Goal: Task Accomplishment & Management: Use online tool/utility

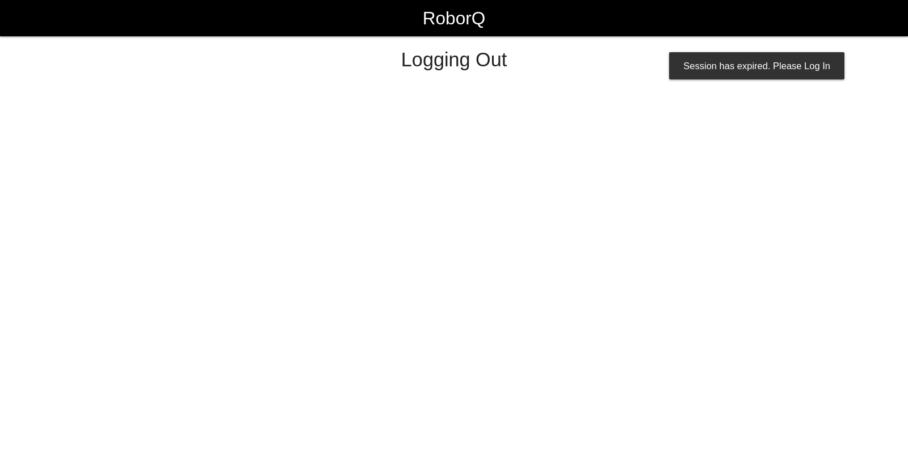
select select "Worker"
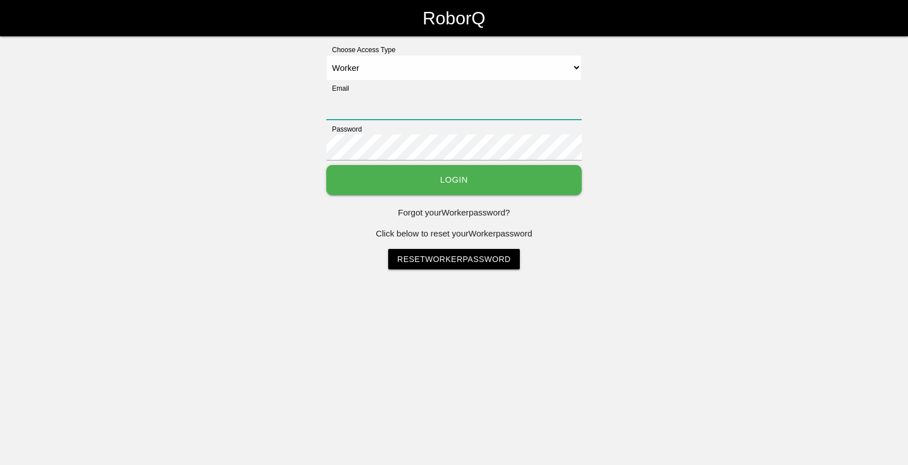
type input "[EMAIL_ADDRESS][DOMAIN_NAME]"
click at [443, 187] on button "Login" at bounding box center [453, 180] width 255 height 30
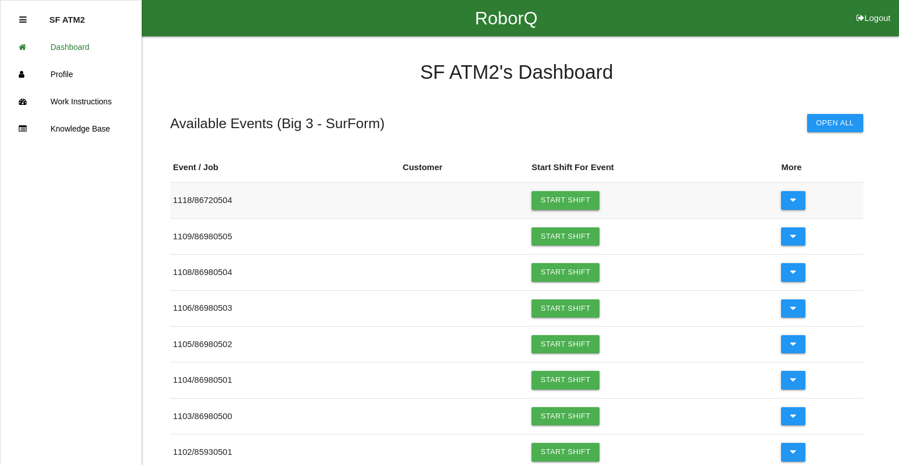
click at [592, 202] on link "Start Shift" at bounding box center [566, 200] width 68 height 18
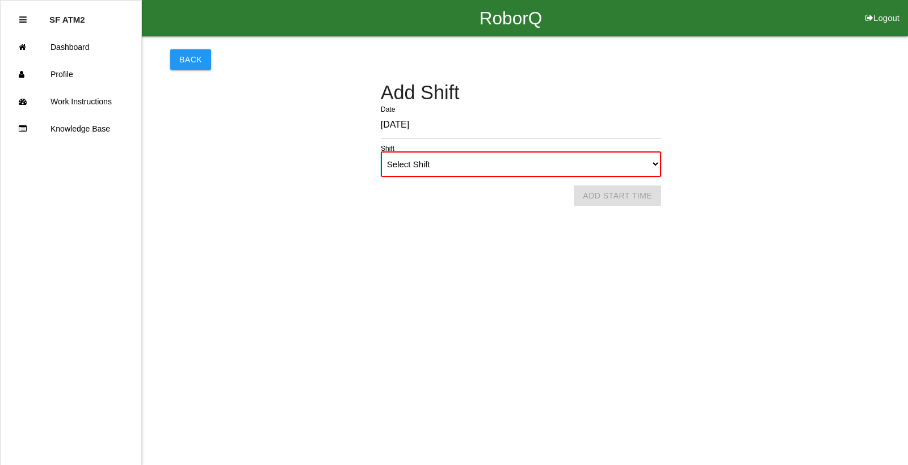
click at [654, 166] on select "Select Shift 1st Shift 2nd Shift 3rd Shift 4th Shift" at bounding box center [521, 164] width 280 height 26
select select "1"
click at [381, 151] on select "Select Shift 1st Shift 2nd Shift 3rd Shift 4th Shift" at bounding box center [521, 164] width 280 height 26
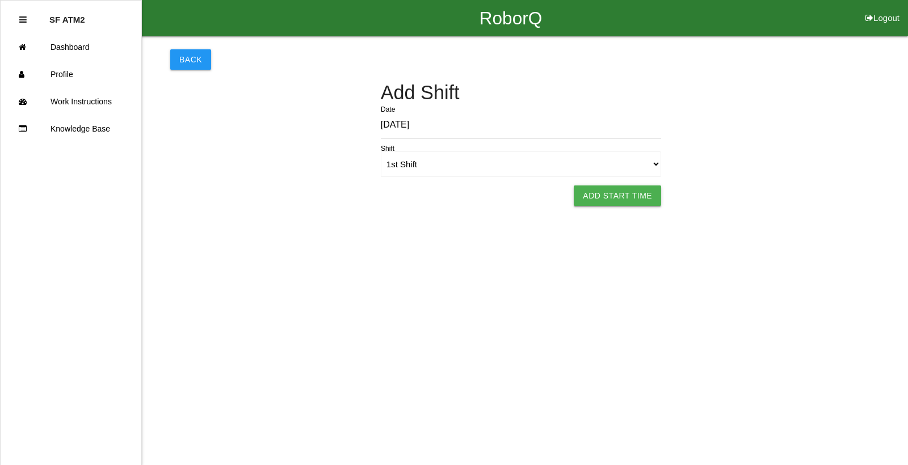
click at [596, 192] on button "Add Start Time" at bounding box center [616, 195] width 87 height 20
select select "6"
select select "18"
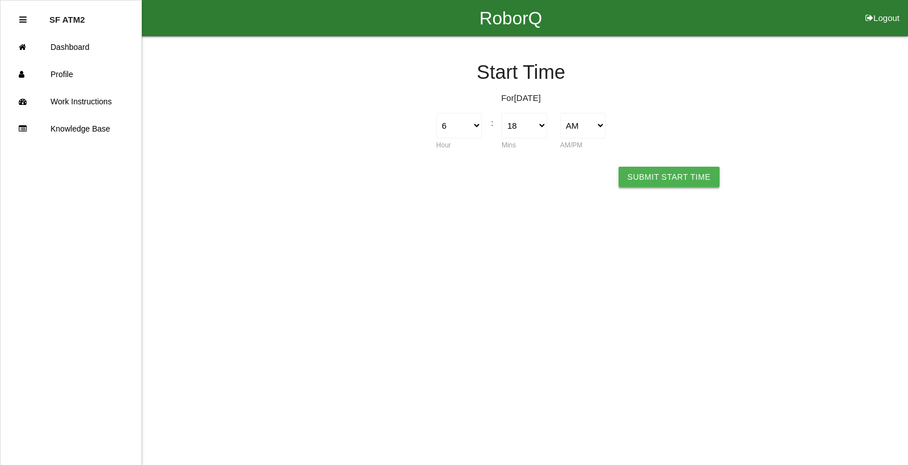
click at [642, 177] on button "Submit Start Time" at bounding box center [668, 177] width 101 height 20
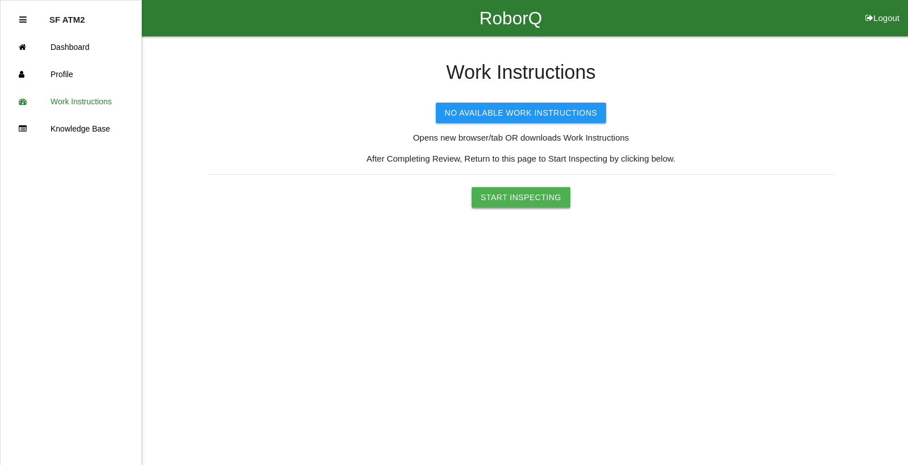
click at [525, 195] on button "Start Inspecting" at bounding box center [520, 197] width 99 height 20
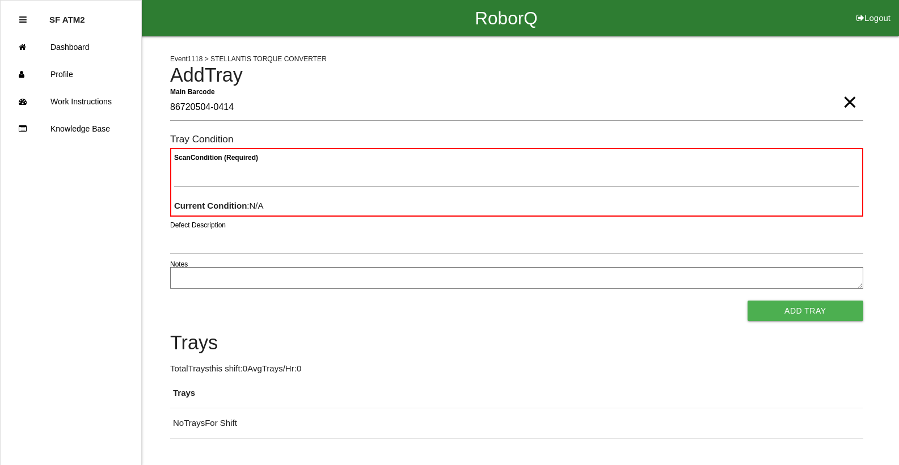
type Barcode "86720504-0414"
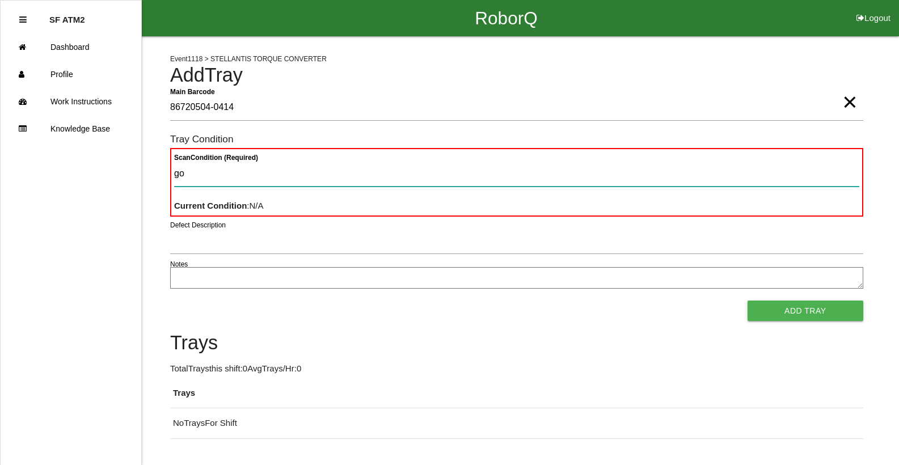
type Condition "goo"
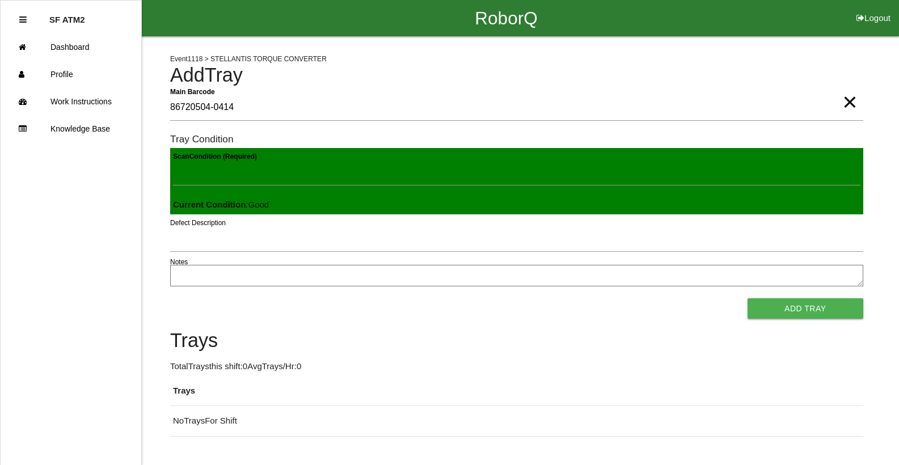
click at [748, 298] on button "Add Tray" at bounding box center [806, 308] width 116 height 20
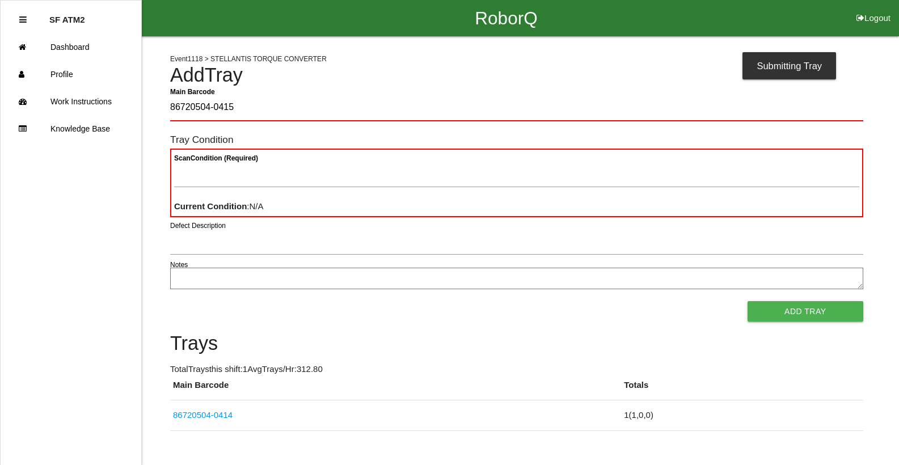
type Barcode "86720504-0415"
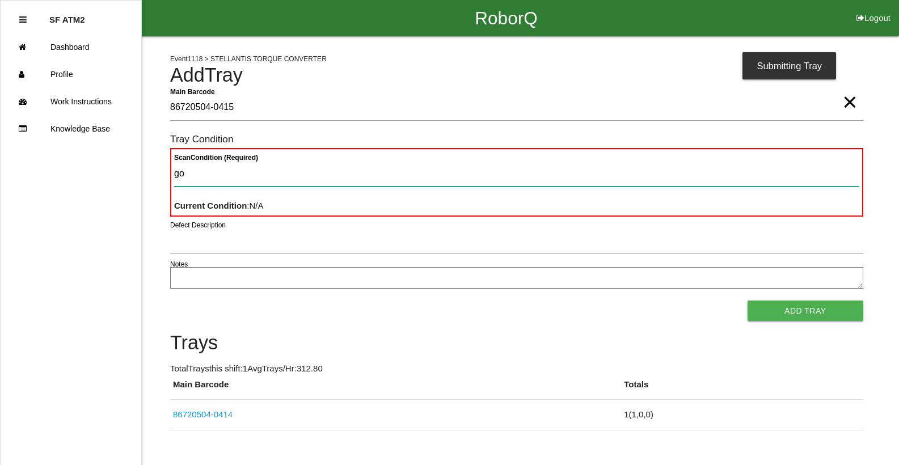
type Condition "goo"
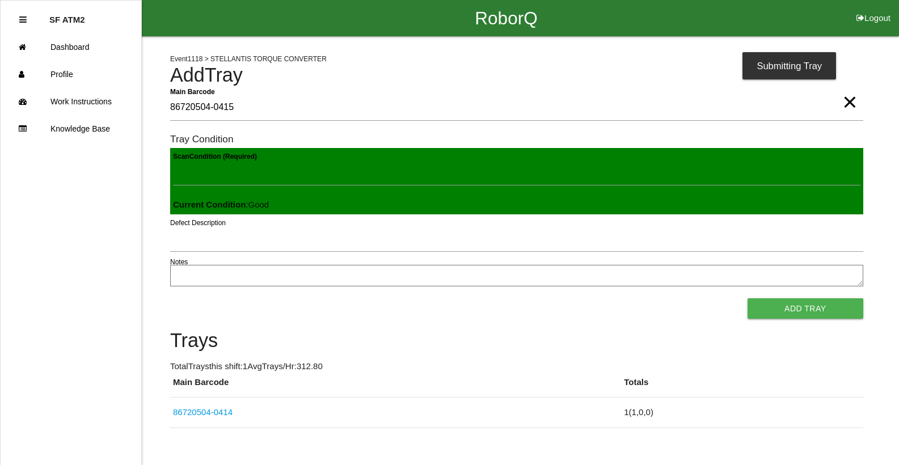
click at [748, 298] on button "Add Tray" at bounding box center [806, 308] width 116 height 20
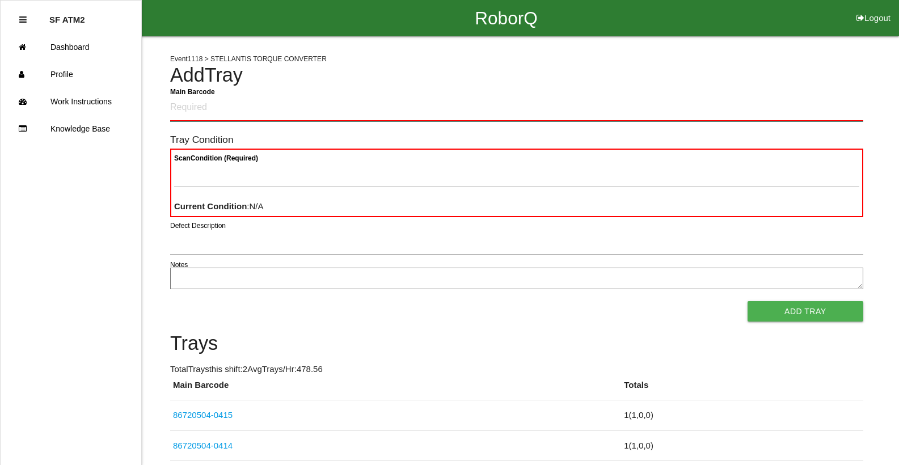
drag, startPoint x: 259, startPoint y: 107, endPoint x: 277, endPoint y: 102, distance: 19.4
click at [259, 107] on Barcode "Main Barcode" at bounding box center [516, 108] width 693 height 27
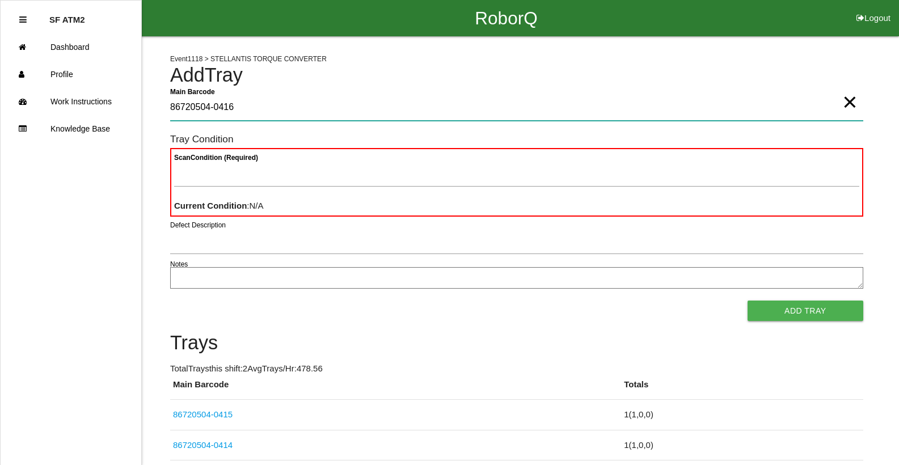
type Barcode "86720504-0416"
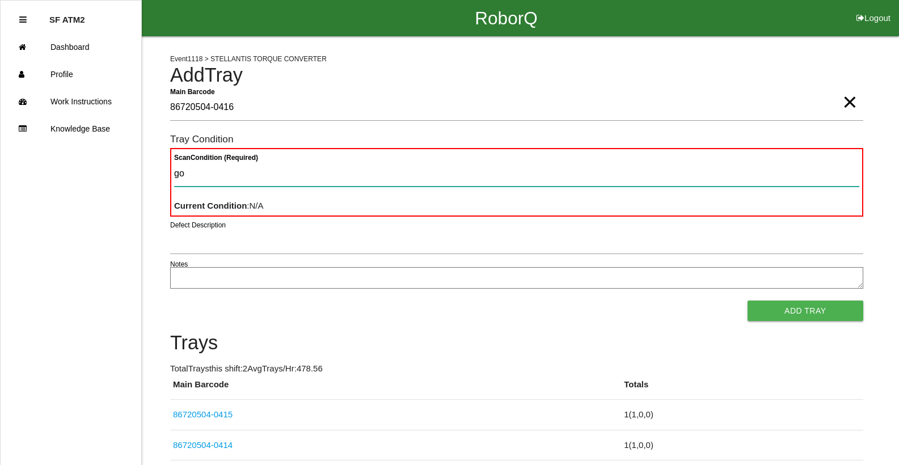
type Condition "goo"
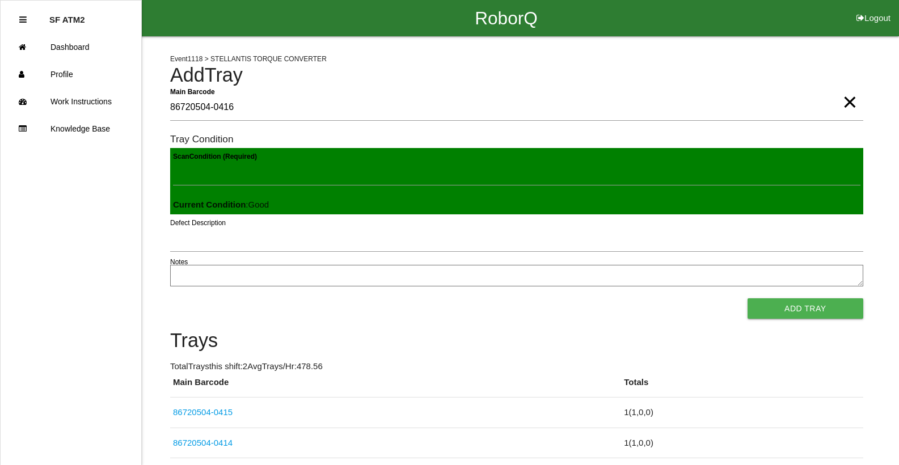
click at [748, 298] on button "Add Tray" at bounding box center [806, 308] width 116 height 20
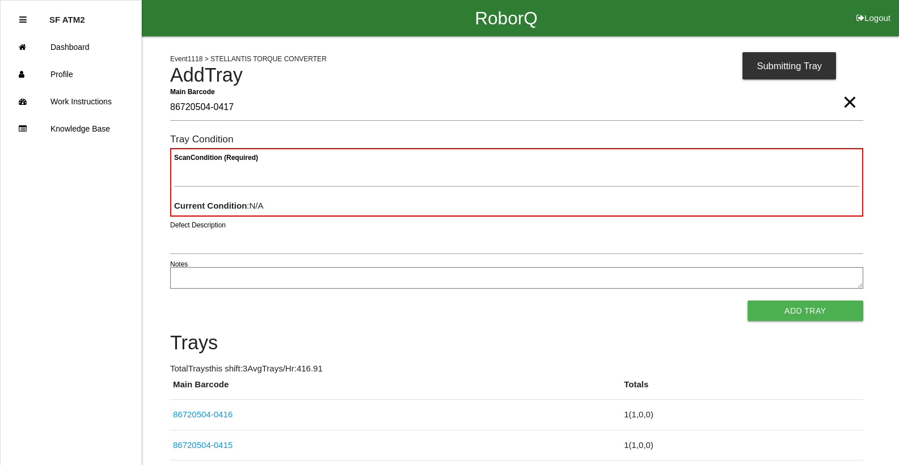
type Barcode "86720504-0417"
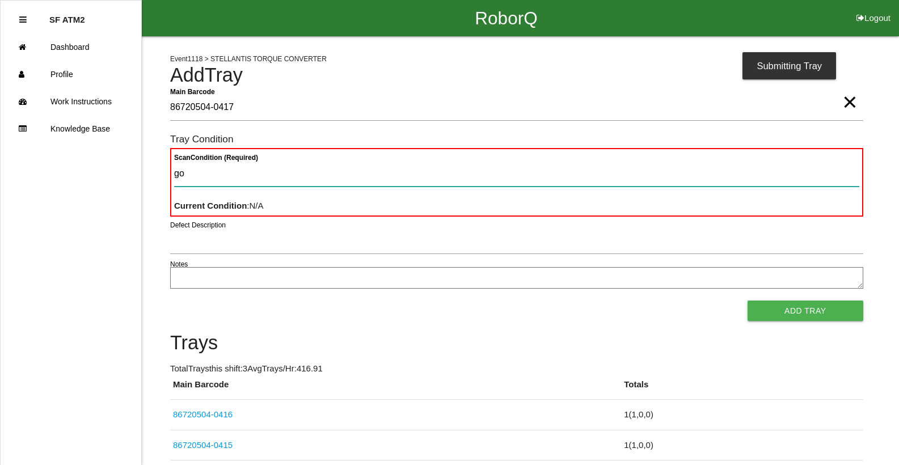
type Condition "goo"
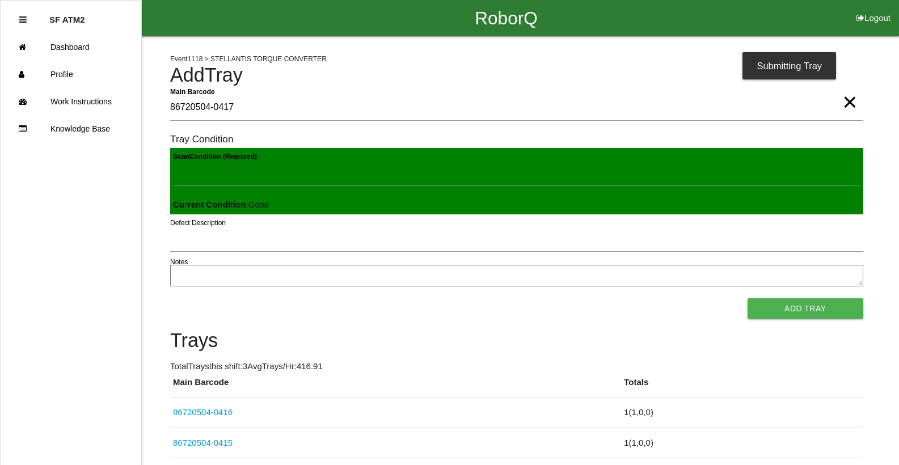
click at [748, 298] on button "Add Tray" at bounding box center [806, 308] width 116 height 20
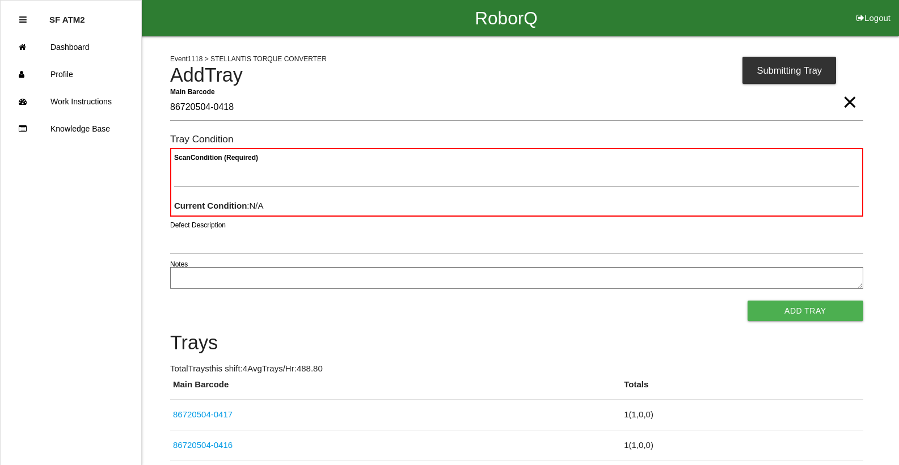
type Barcode "86720504-0418"
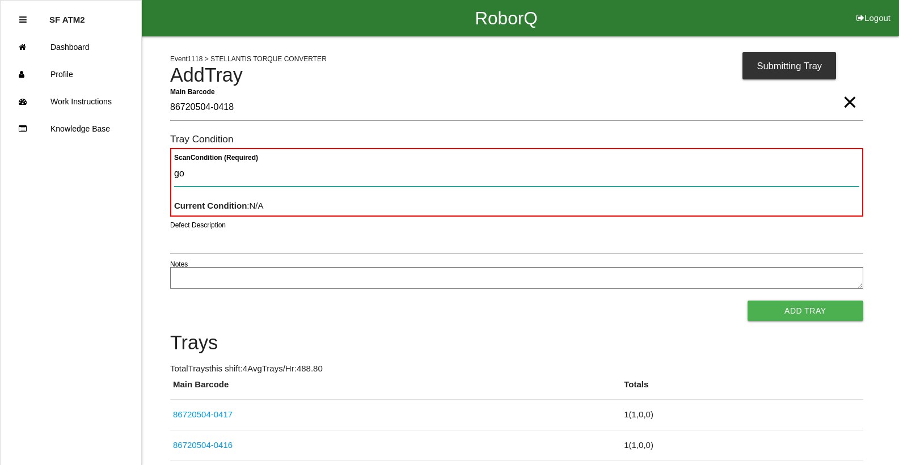
type Condition "goo"
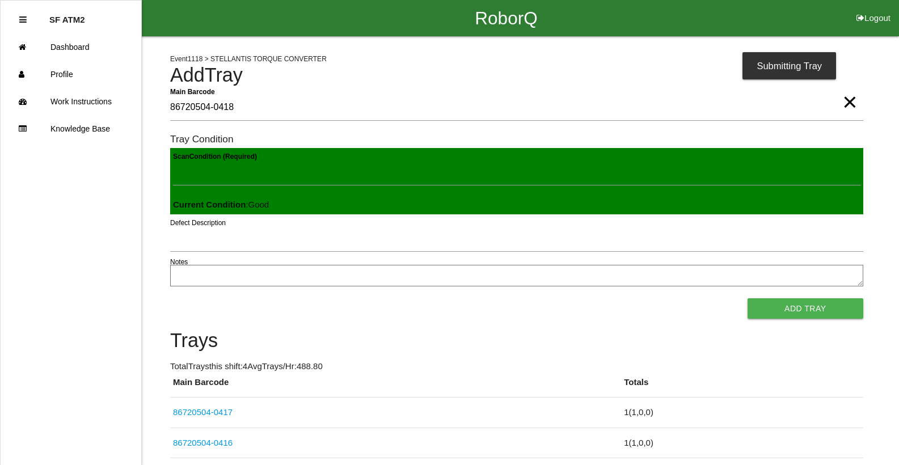
click at [748, 298] on button "Add Tray" at bounding box center [806, 308] width 116 height 20
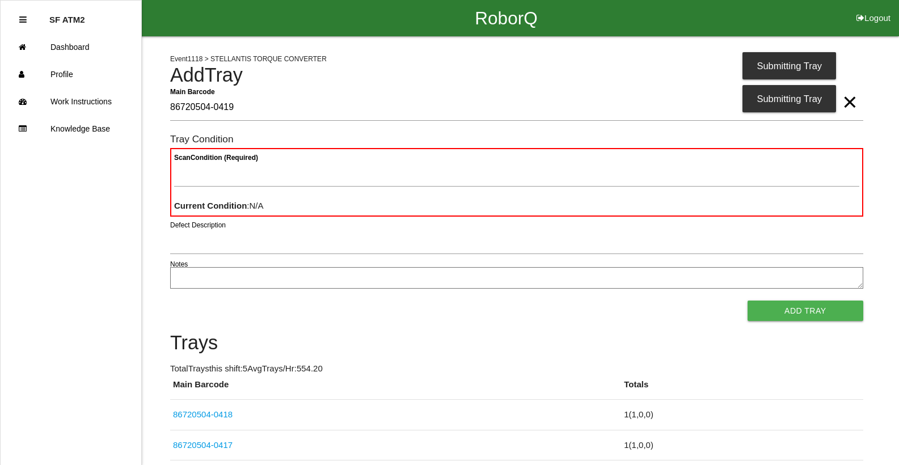
type Barcode "86720504-0419"
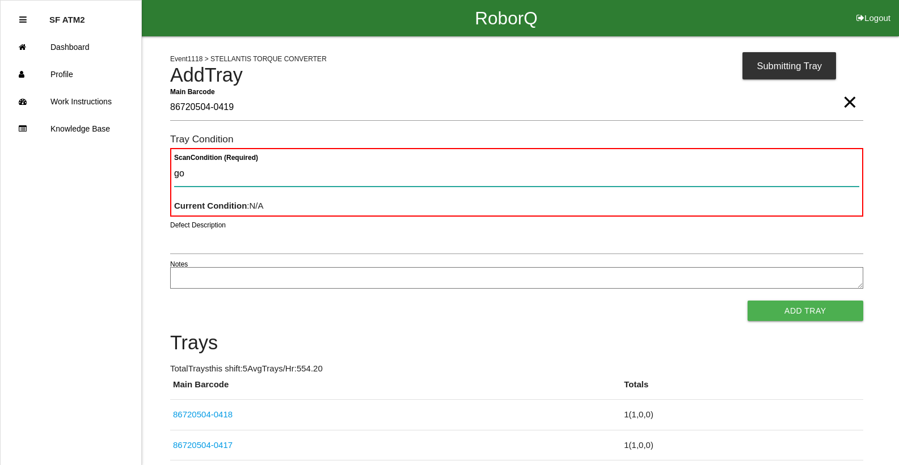
type Condition "goo"
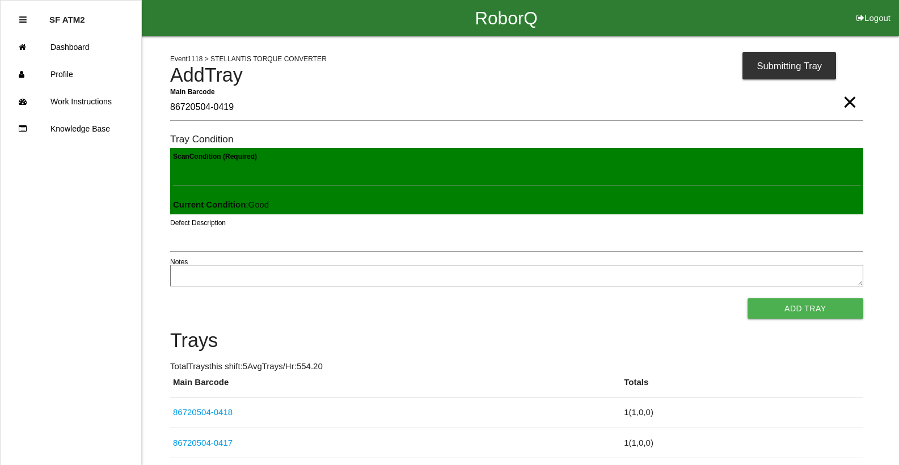
click at [748, 298] on button "Add Tray" at bounding box center [806, 308] width 116 height 20
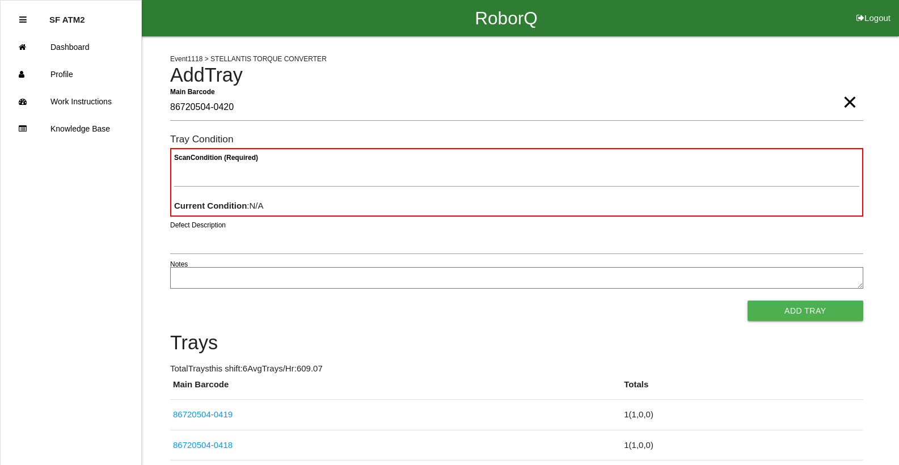
type Barcode "86720504-0420"
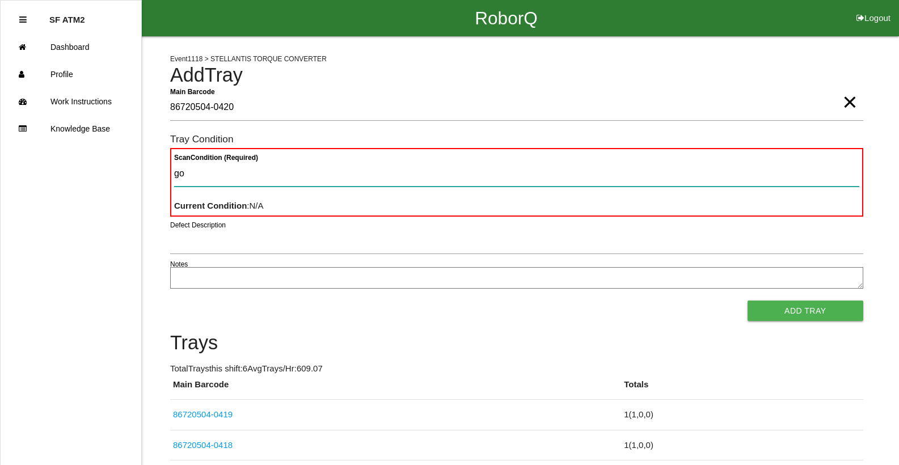
type Condition "goo"
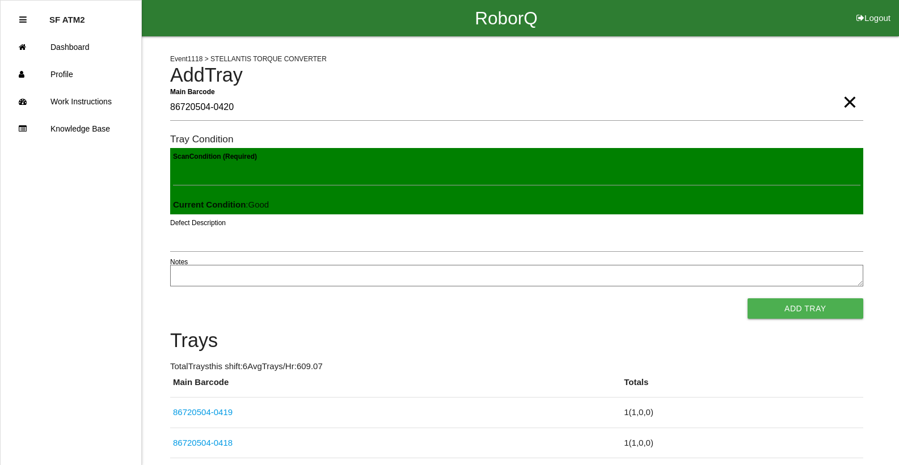
click at [748, 298] on button "Add Tray" at bounding box center [806, 308] width 116 height 20
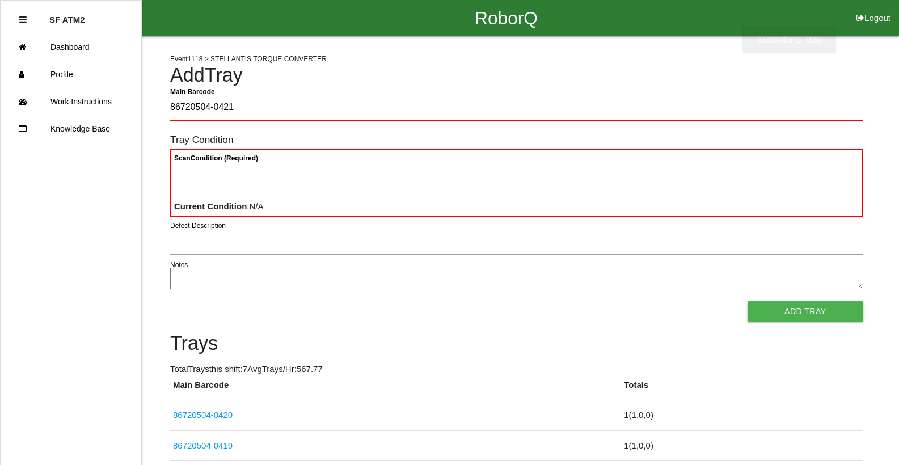
type Barcode "86720504-0421"
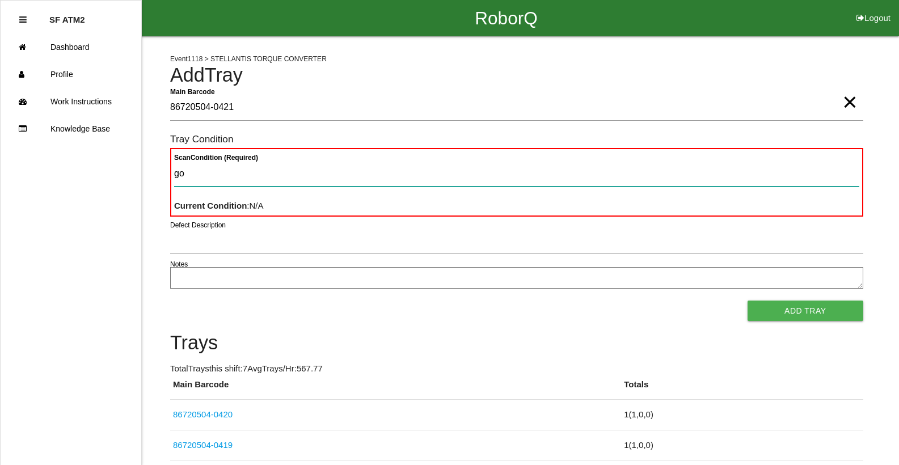
type Condition "goo"
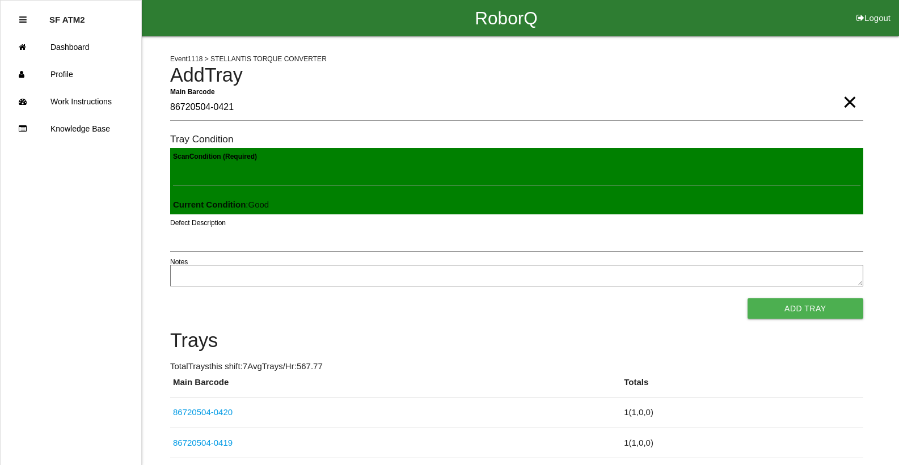
click at [748, 298] on button "Add Tray" at bounding box center [806, 308] width 116 height 20
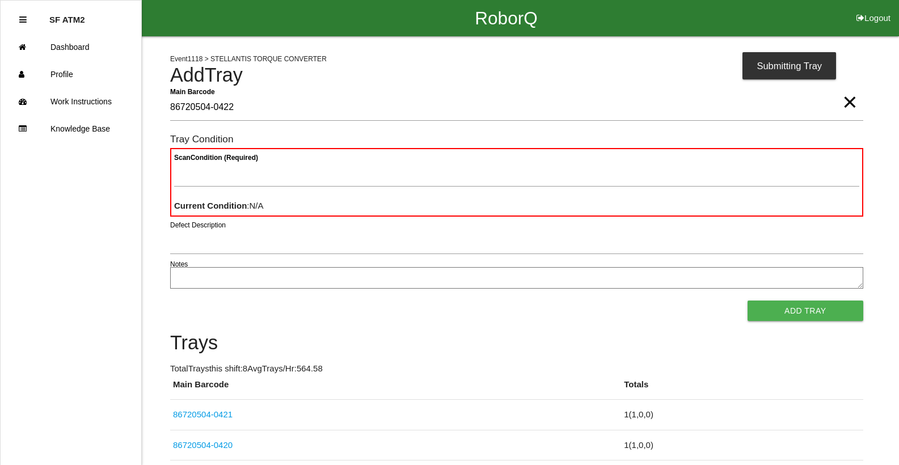
type Barcode "86720504-0422"
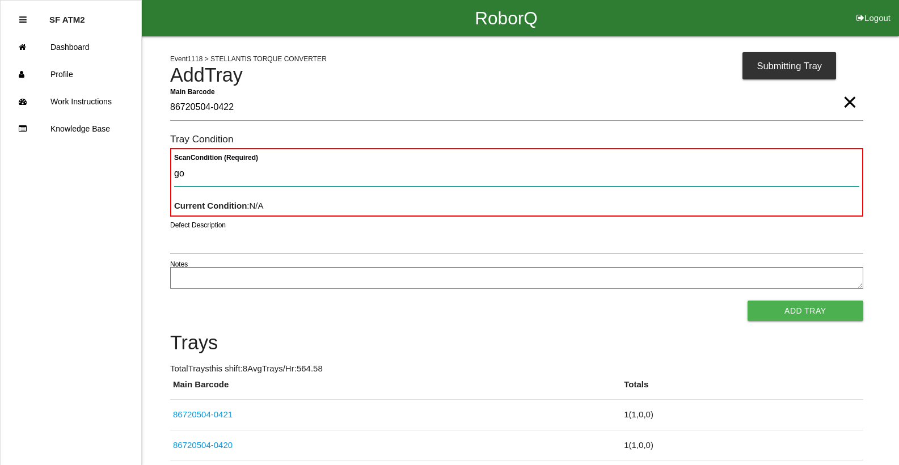
type Condition "goo"
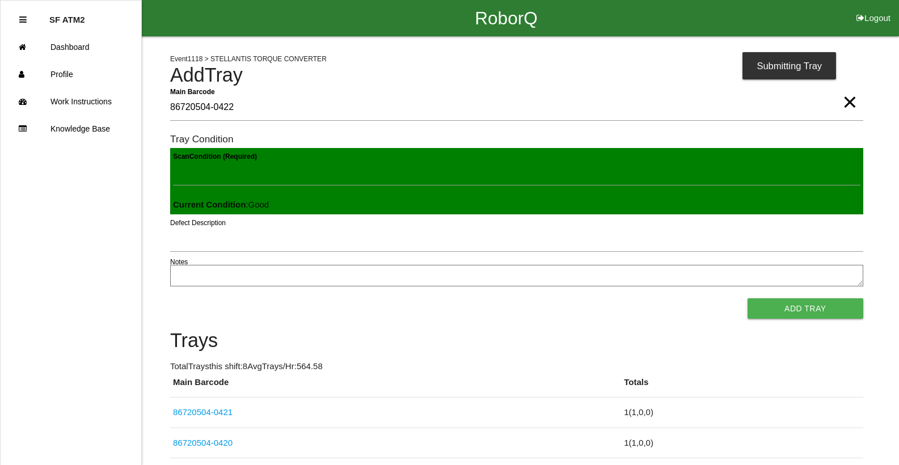
click at [748, 298] on button "Add Tray" at bounding box center [806, 308] width 116 height 20
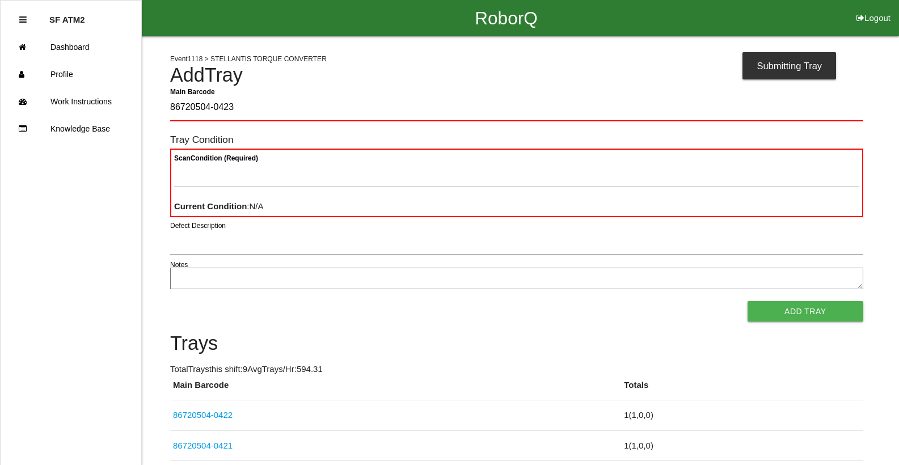
type Barcode "86720504-0423"
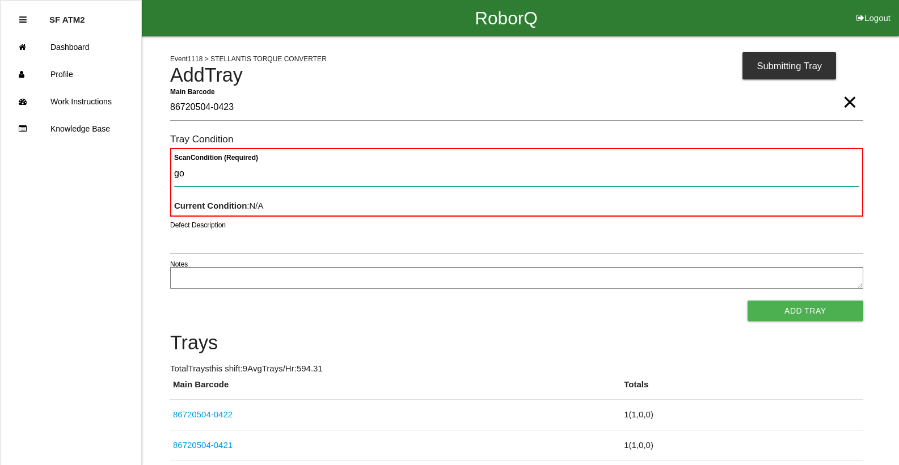
type Condition "goo"
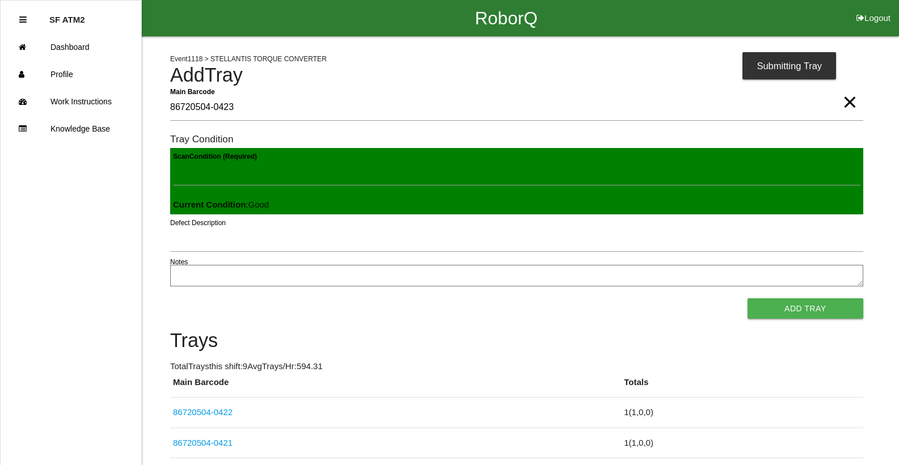
click at [748, 298] on button "Add Tray" at bounding box center [806, 308] width 116 height 20
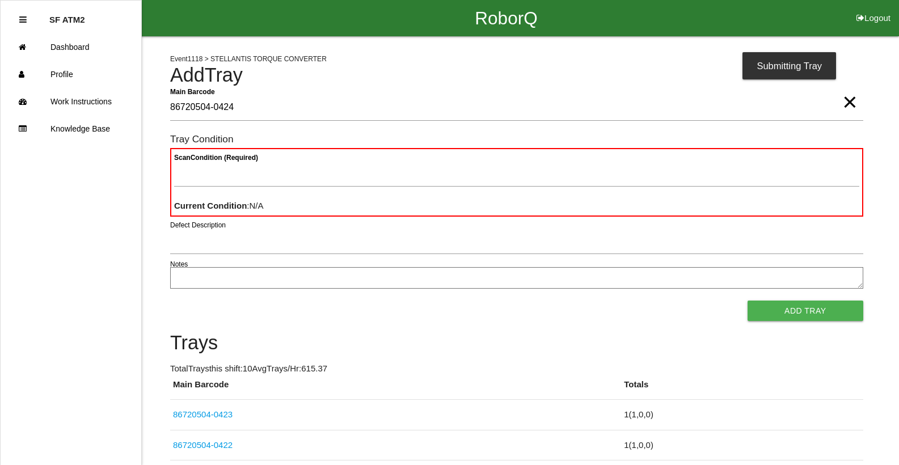
type Barcode "86720504-0424"
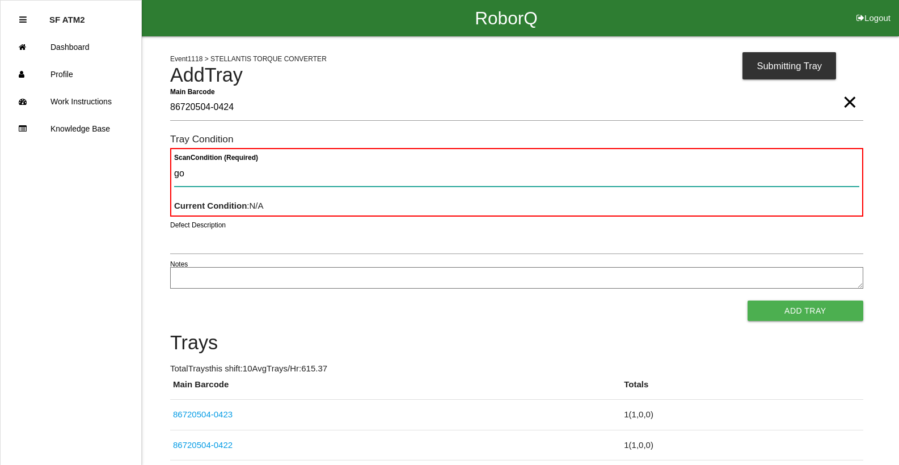
type Condition "goo"
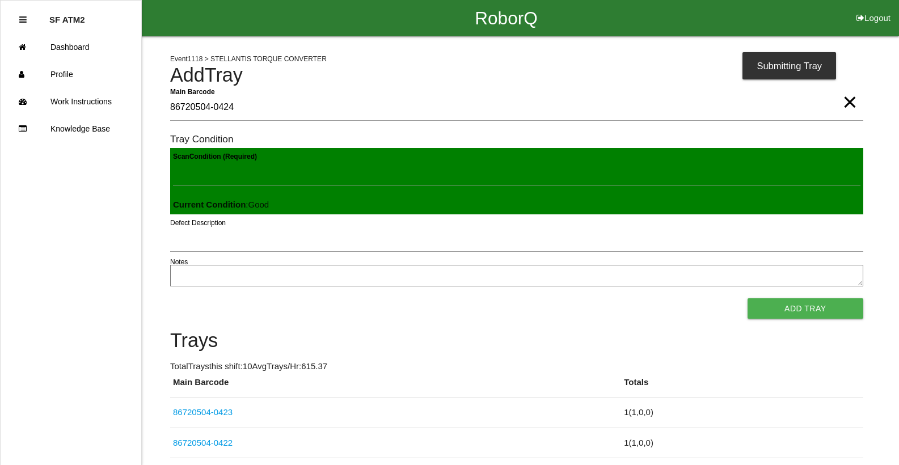
click at [748, 298] on button "Add Tray" at bounding box center [806, 308] width 116 height 20
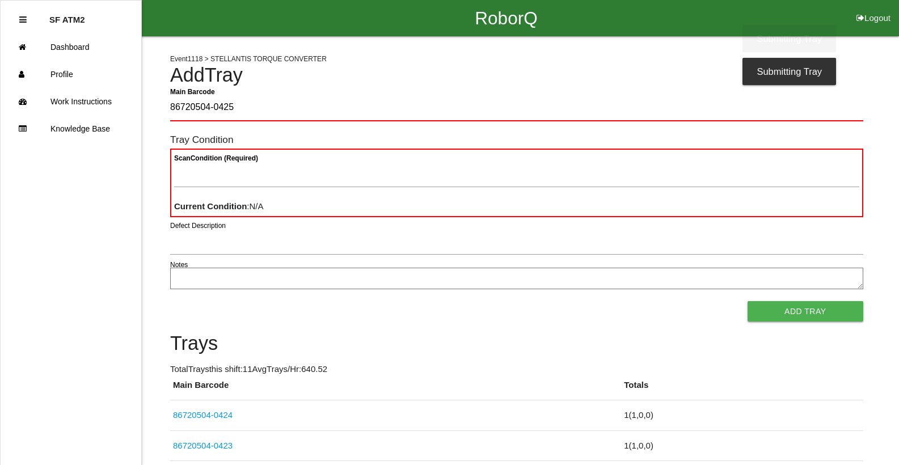
type Barcode "86720504-0425"
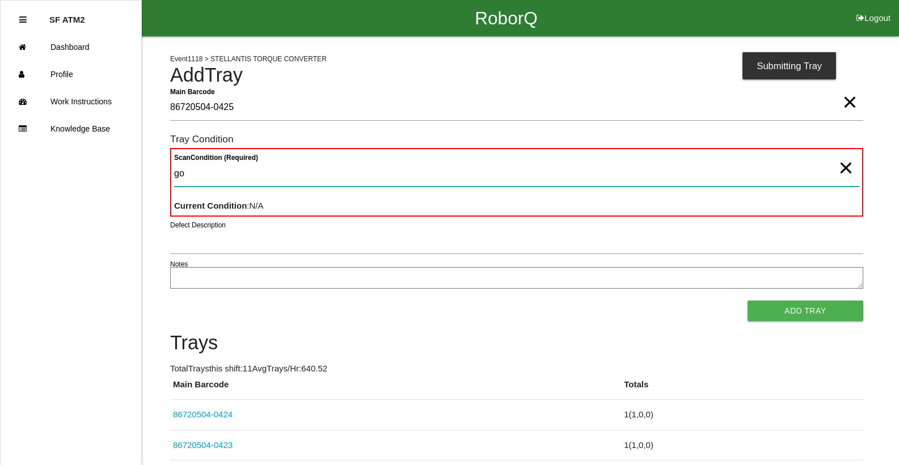
type Condition "goo"
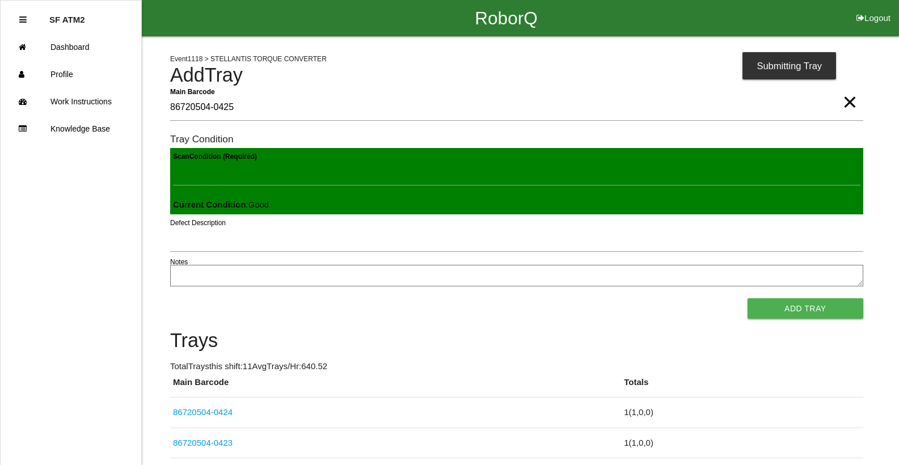
click at [748, 298] on button "Add Tray" at bounding box center [806, 308] width 116 height 20
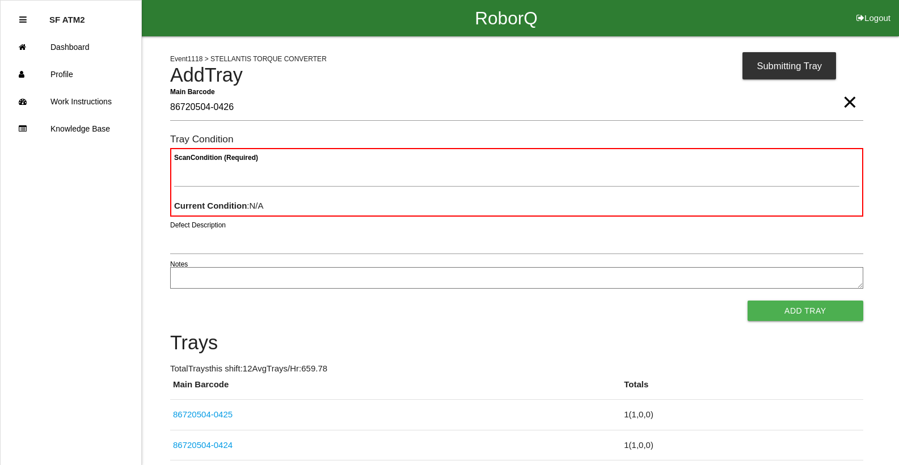
type Barcode "86720504-0426"
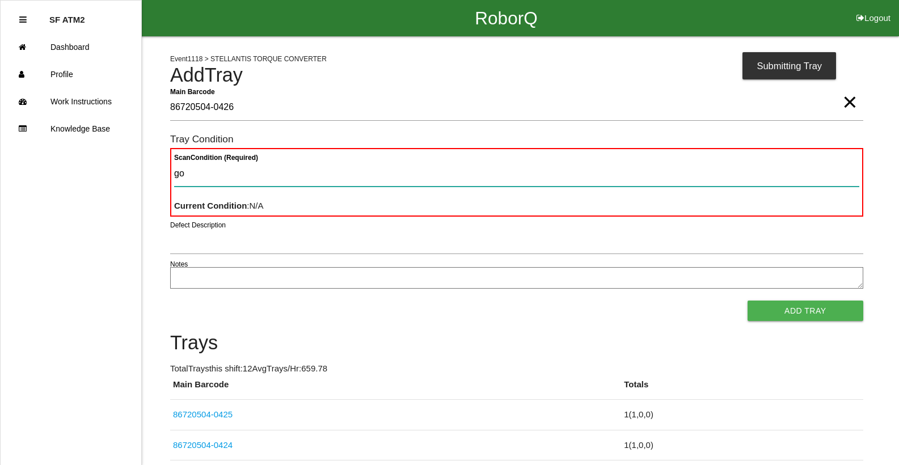
type Condition "goo"
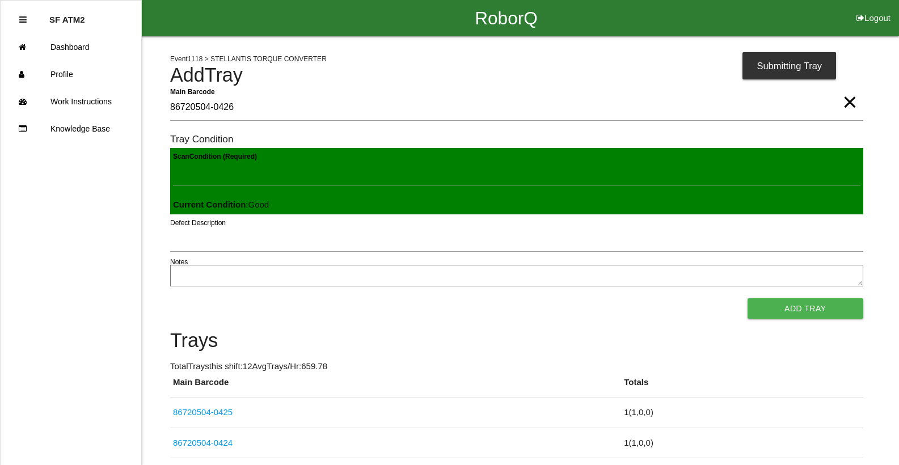
click at [748, 298] on button "Add Tray" at bounding box center [806, 308] width 116 height 20
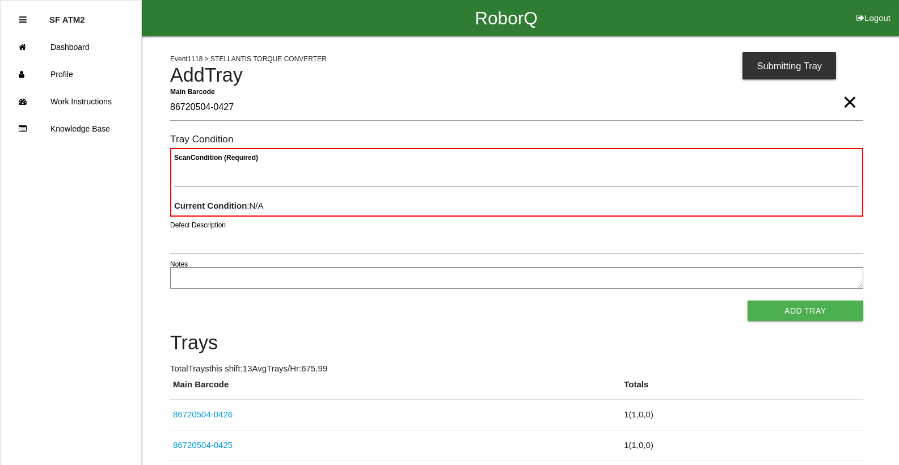
type Barcode "86720504-0427"
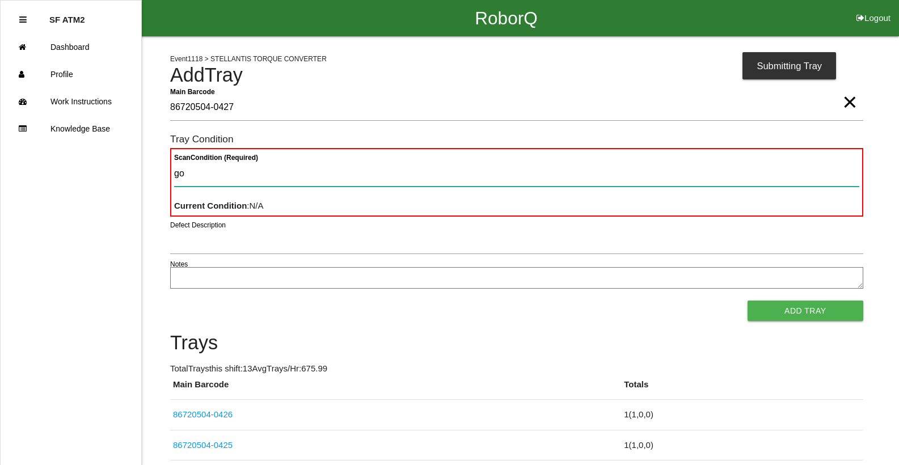
type Condition "goo"
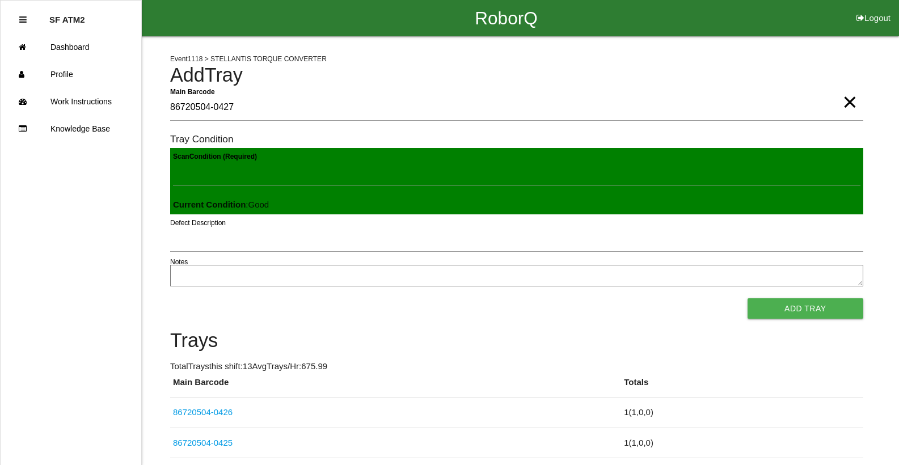
click at [748, 298] on button "Add Tray" at bounding box center [806, 308] width 116 height 20
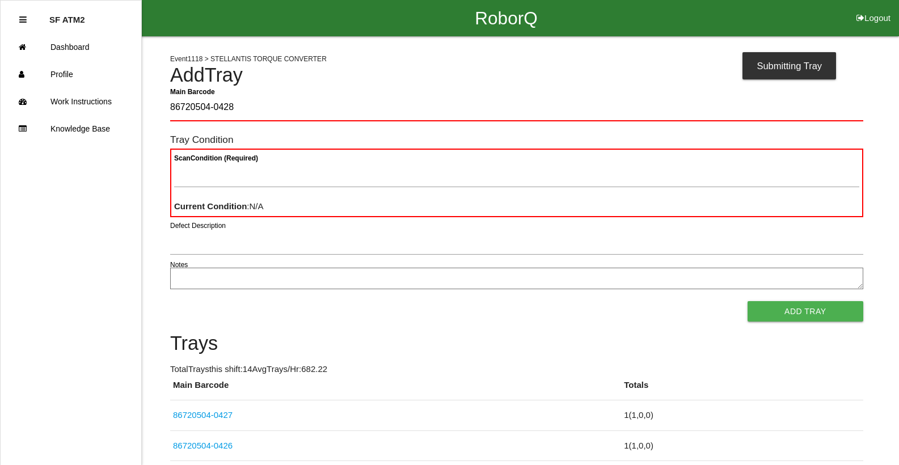
type Barcode "86720504-0428"
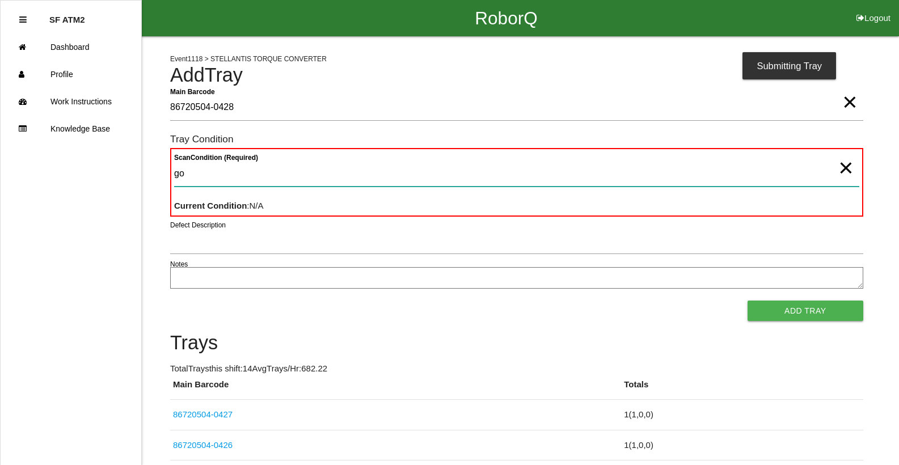
type Condition "goo"
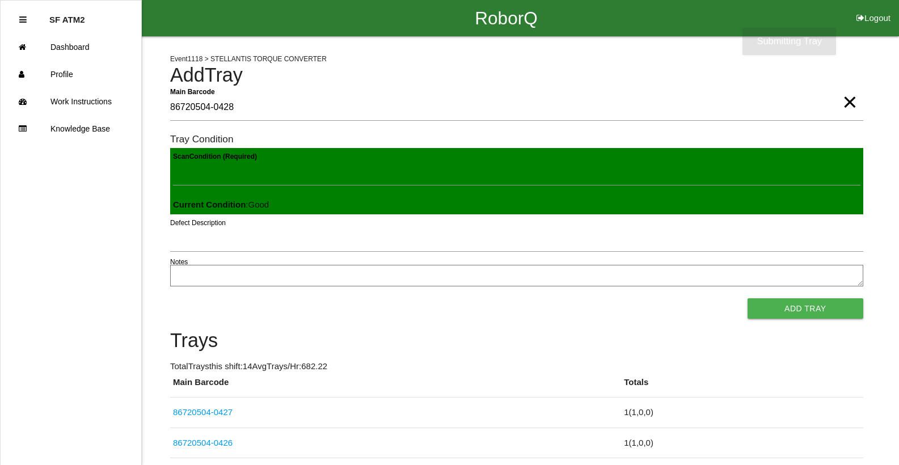
click at [748, 298] on button "Add Tray" at bounding box center [806, 308] width 116 height 20
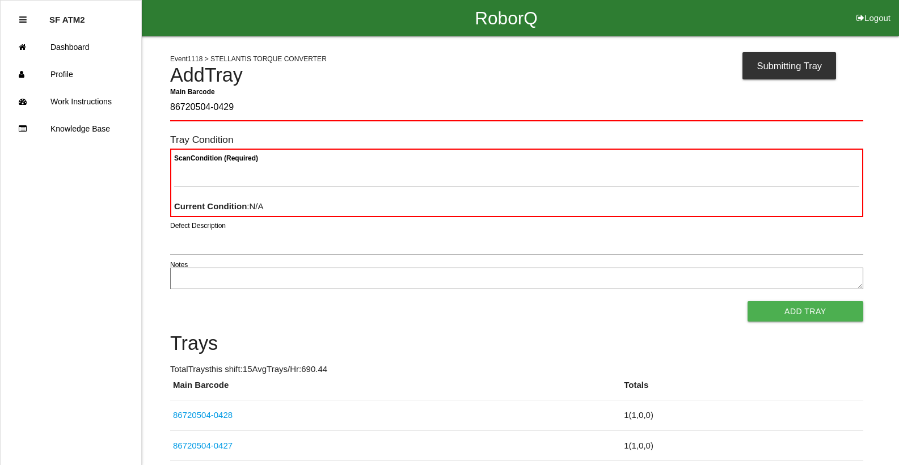
type Barcode "86720504-0429"
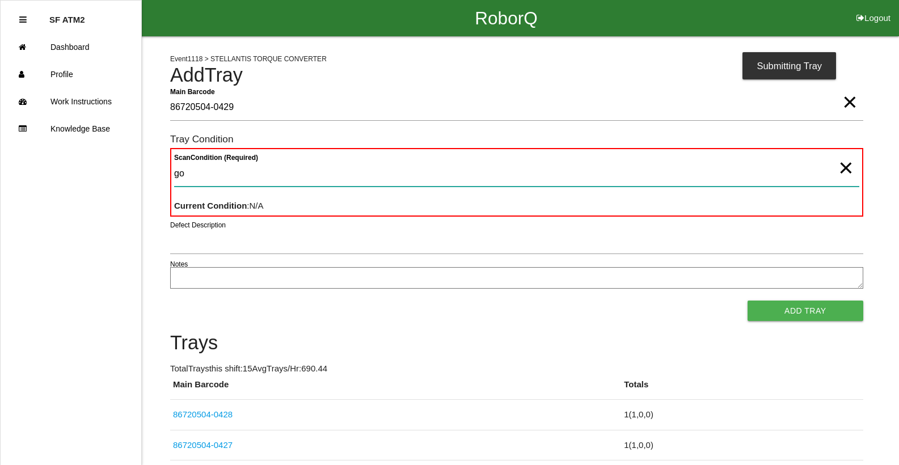
type Condition "goo"
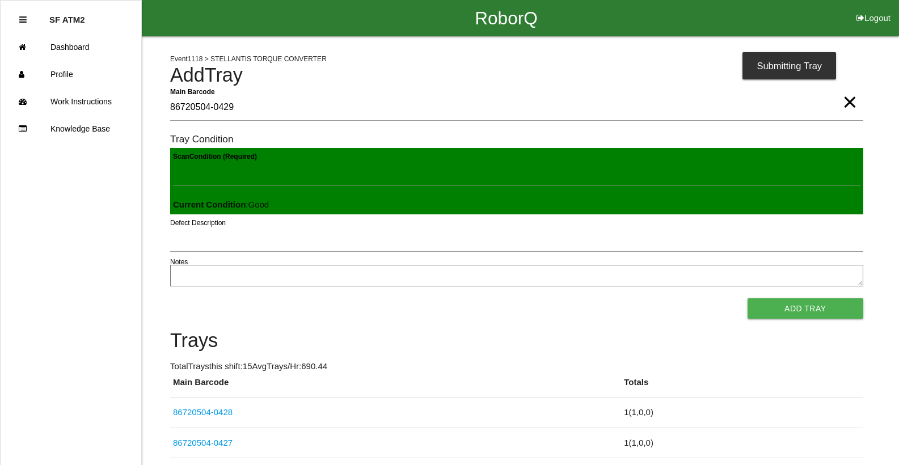
click at [748, 298] on button "Add Tray" at bounding box center [806, 308] width 116 height 20
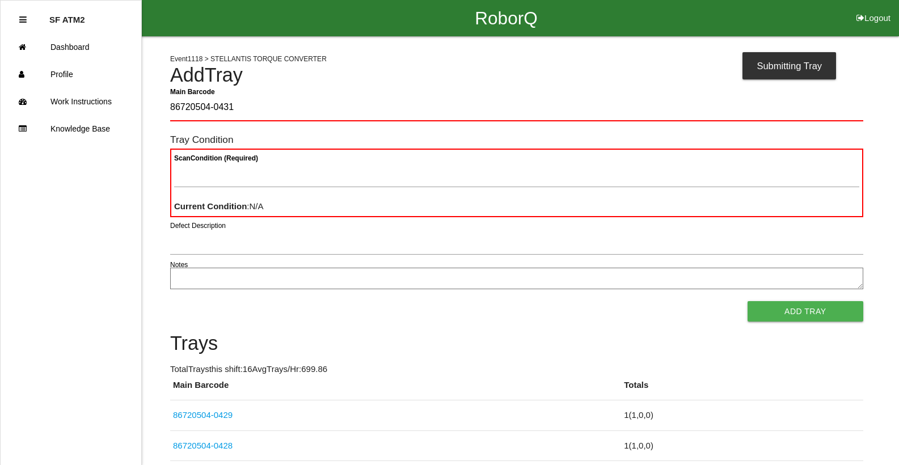
type Barcode "86720504-0431"
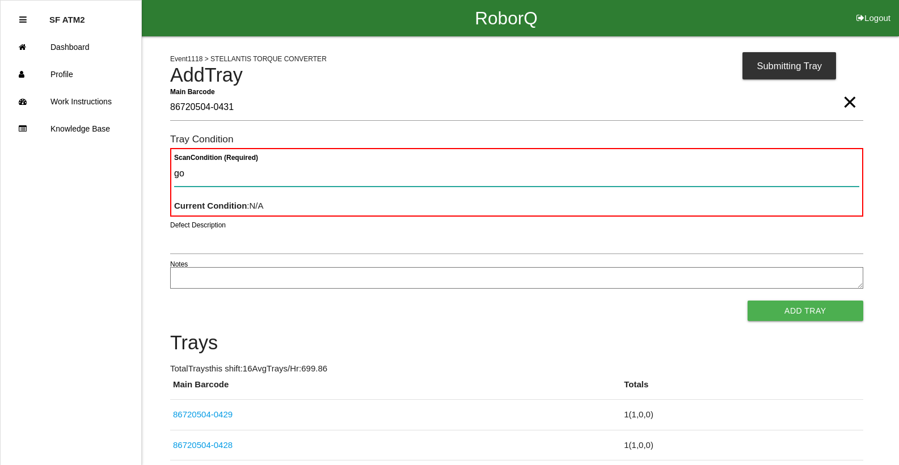
type Condition "goo"
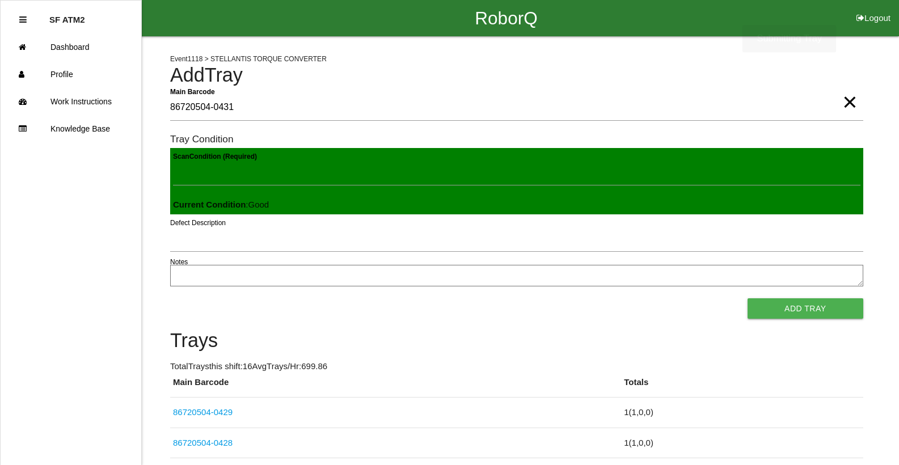
click at [748, 298] on button "Add Tray" at bounding box center [806, 308] width 116 height 20
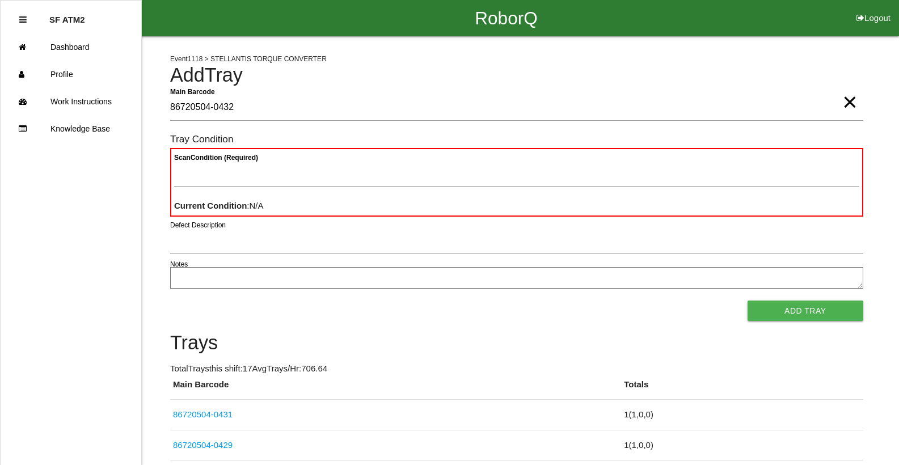
type Barcode "86720504-0432"
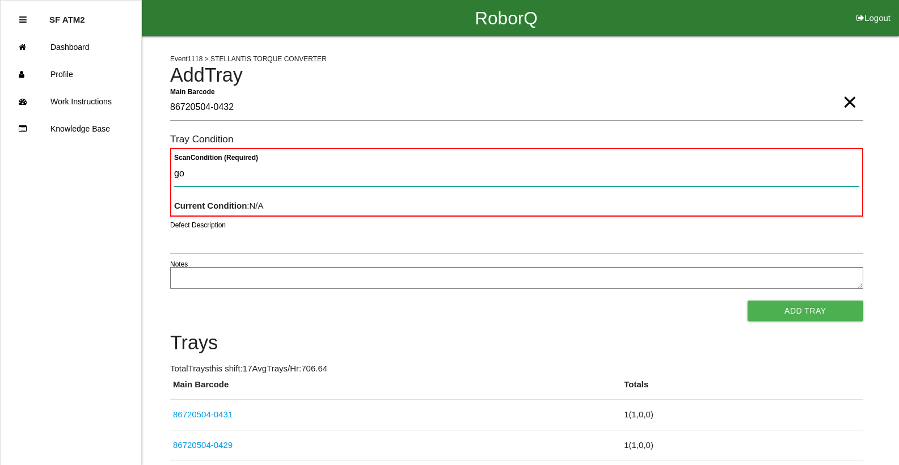
type Condition "goo"
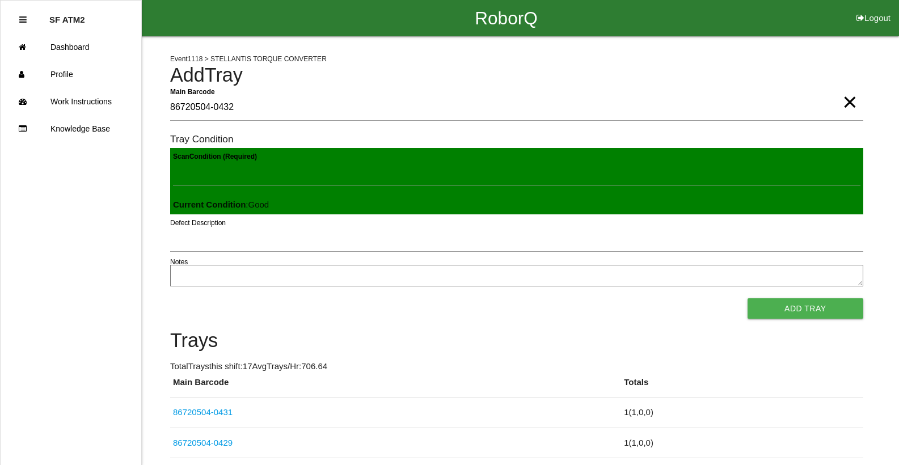
click at [748, 298] on button "Add Tray" at bounding box center [806, 308] width 116 height 20
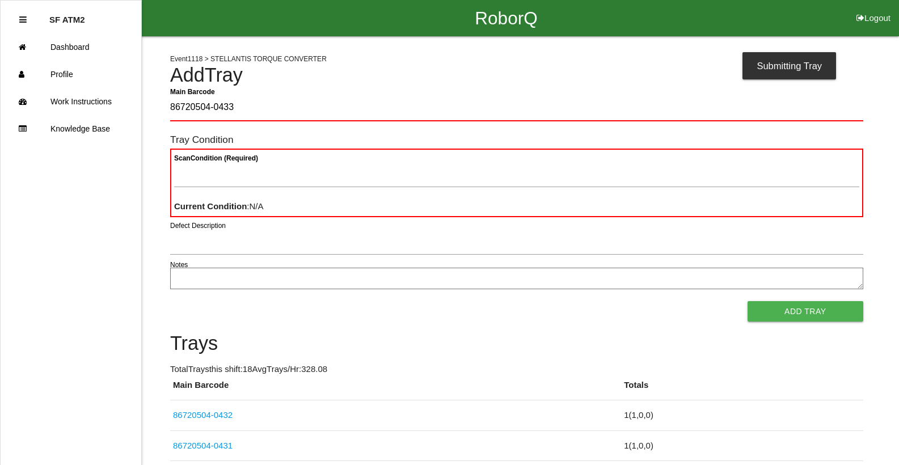
type Barcode "86720504-0433"
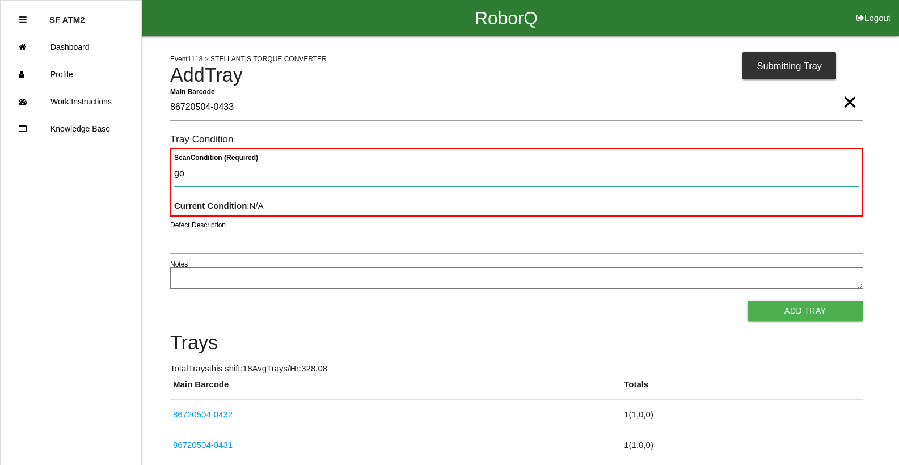
type Condition "goo"
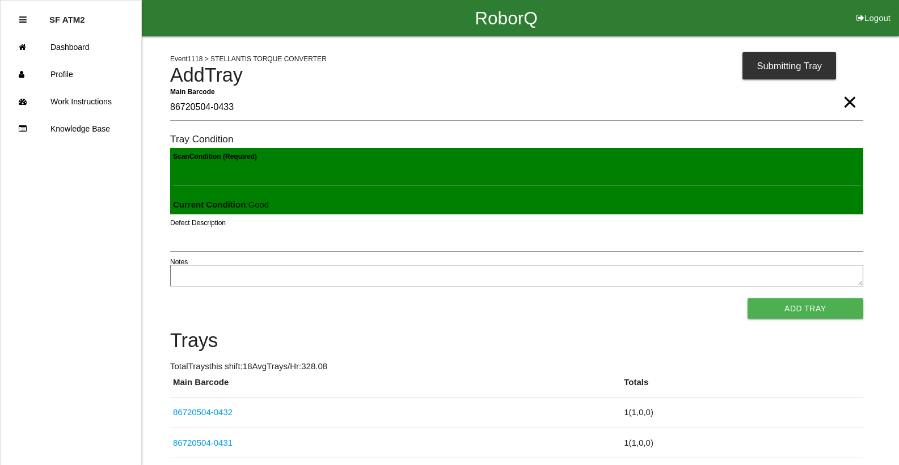
click at [748, 298] on button "Add Tray" at bounding box center [806, 308] width 116 height 20
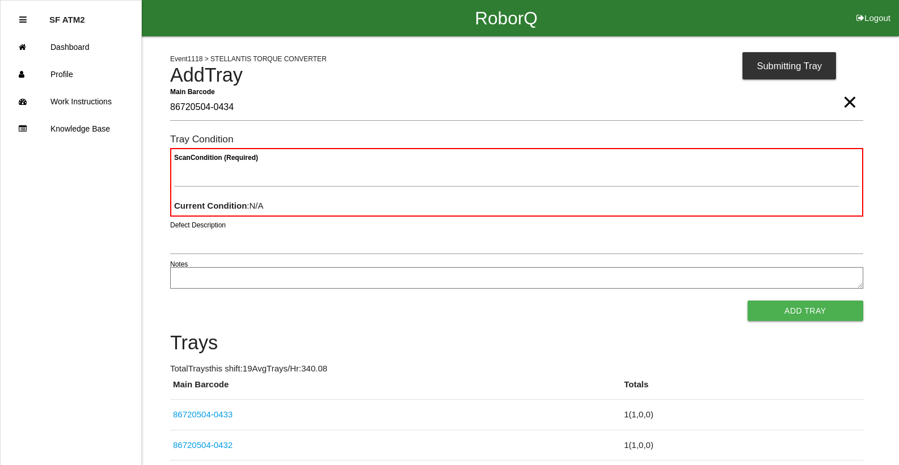
type Barcode "86720504-0434"
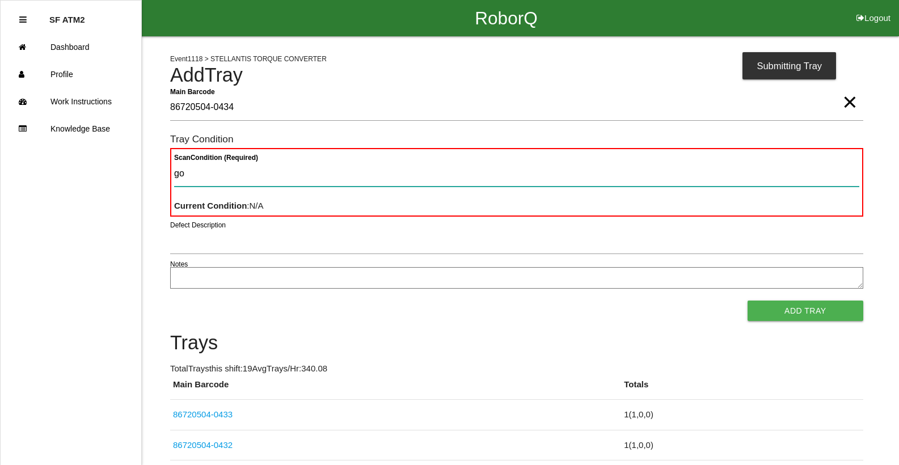
type Condition "goo"
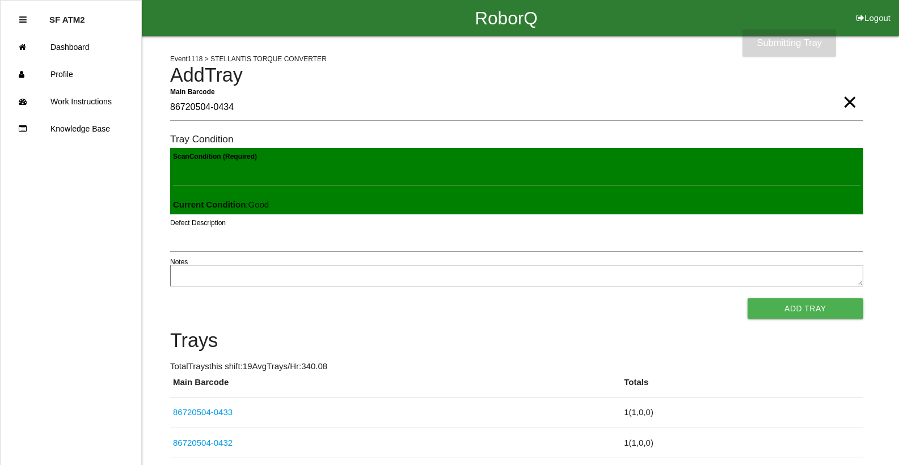
click at [748, 298] on button "Add Tray" at bounding box center [806, 308] width 116 height 20
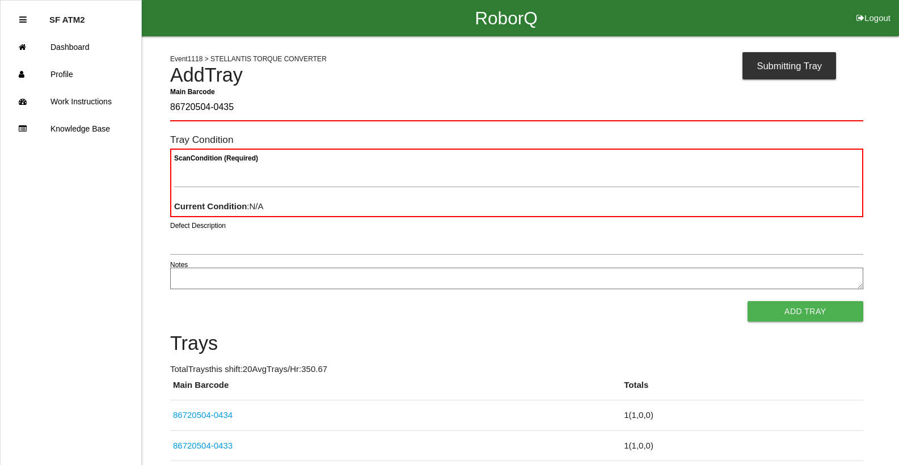
type Barcode "86720504-0435"
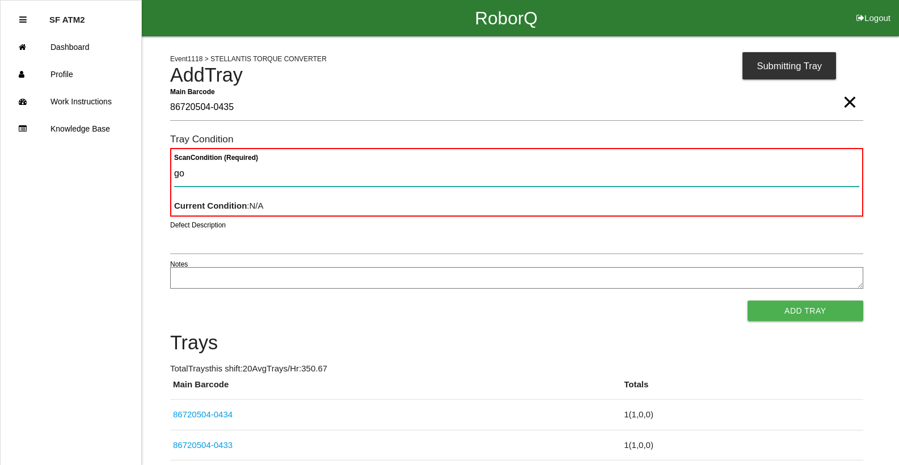
type Condition "goo"
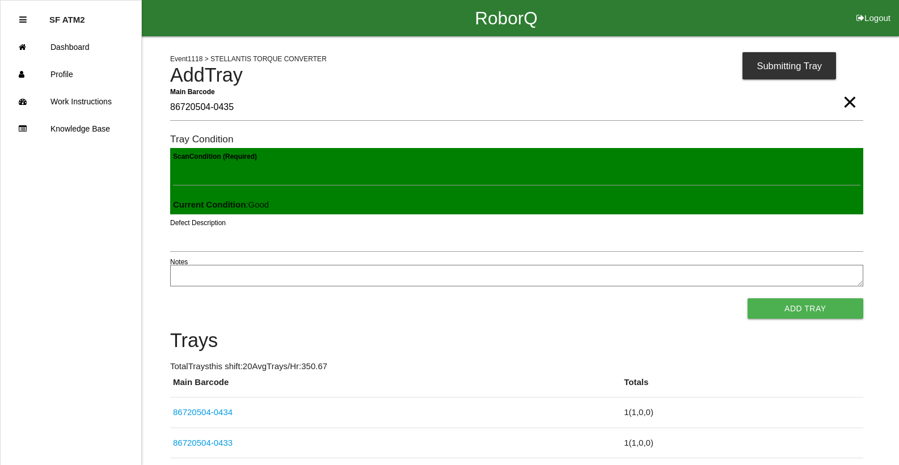
click at [748, 298] on button "Add Tray" at bounding box center [806, 308] width 116 height 20
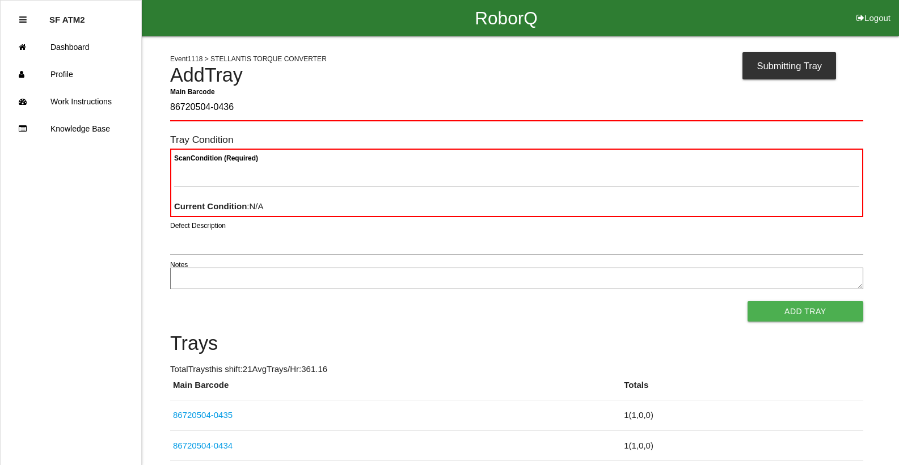
type Barcode "86720504-0436"
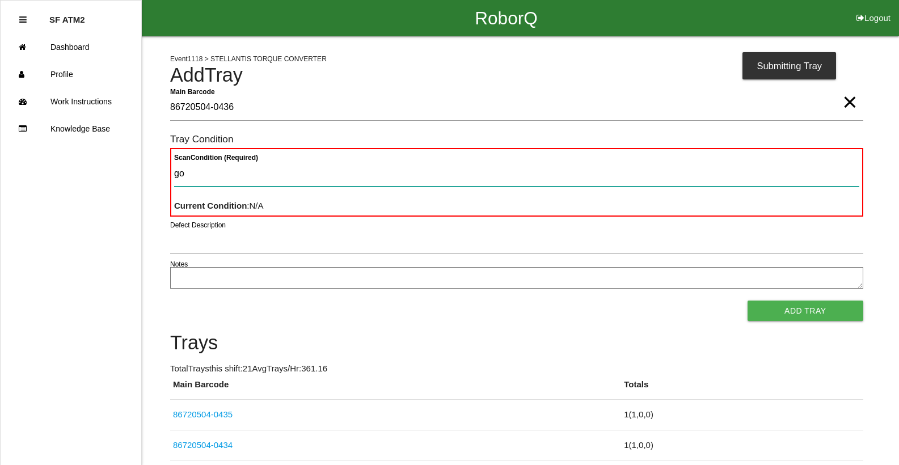
type Condition "goo"
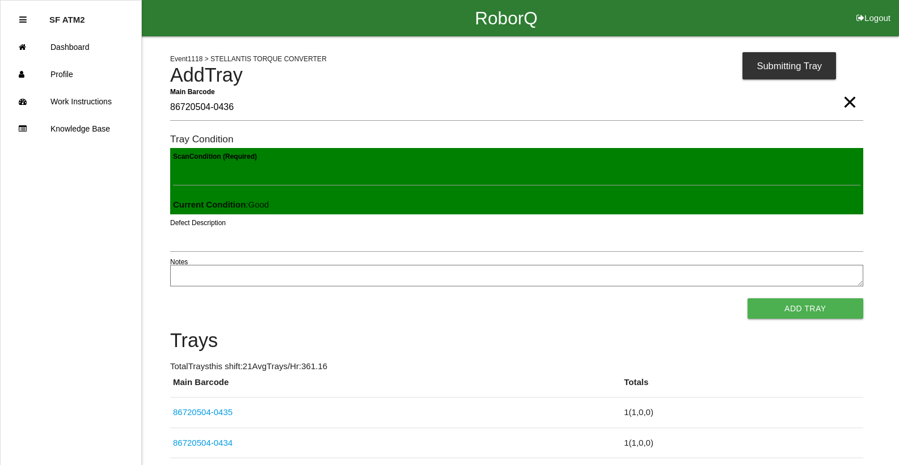
click at [748, 298] on button "Add Tray" at bounding box center [806, 308] width 116 height 20
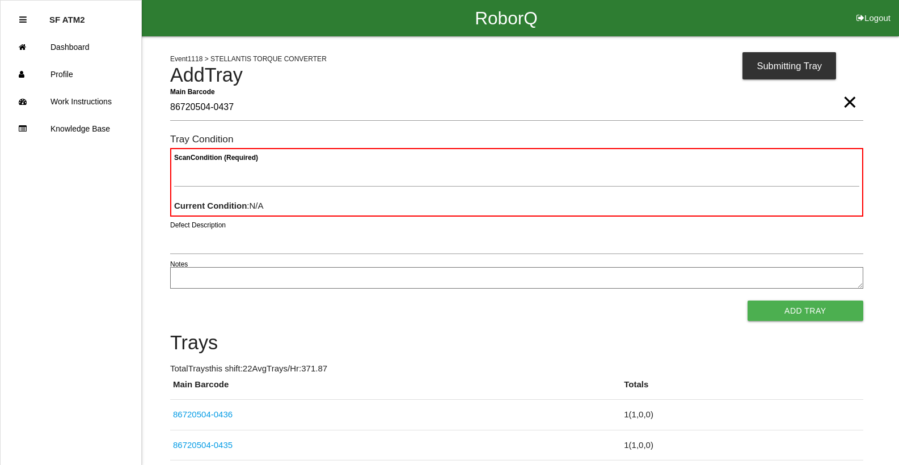
type Barcode "86720504-0437"
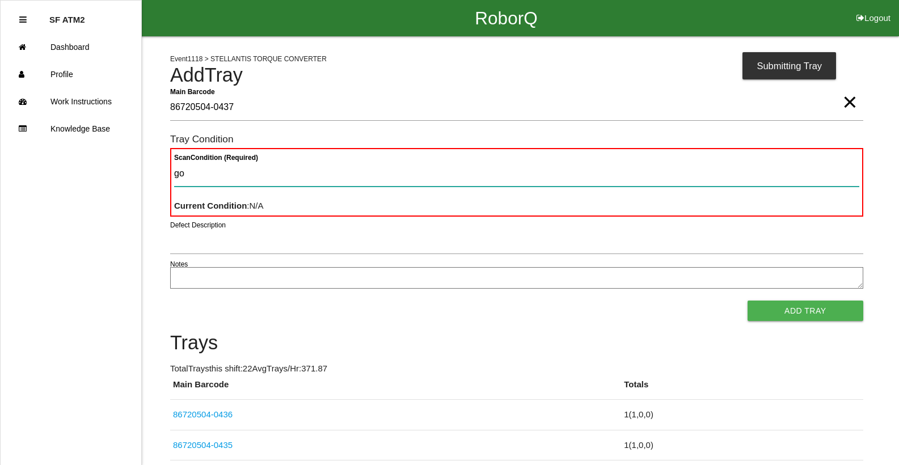
type Condition "goo"
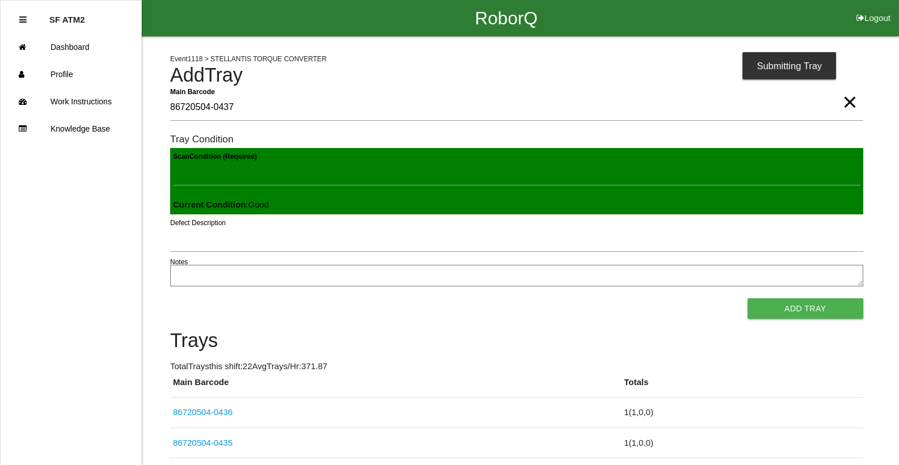
click at [748, 298] on button "Add Tray" at bounding box center [806, 308] width 116 height 20
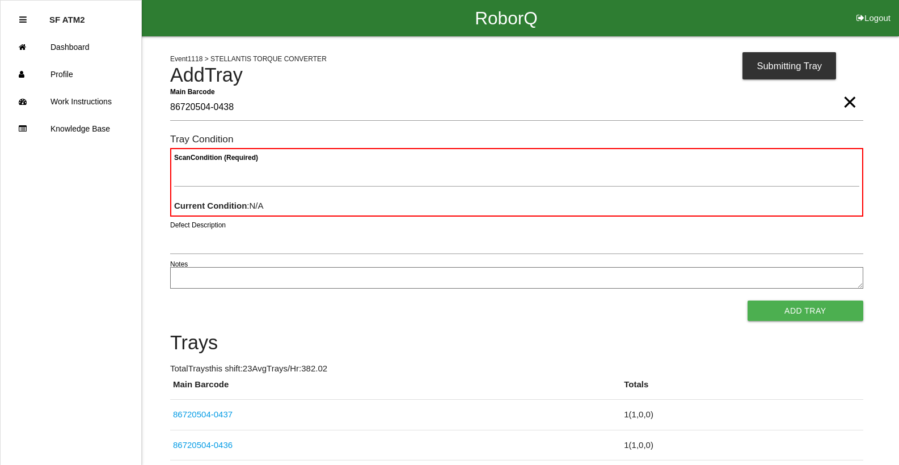
type Barcode "86720504-0438"
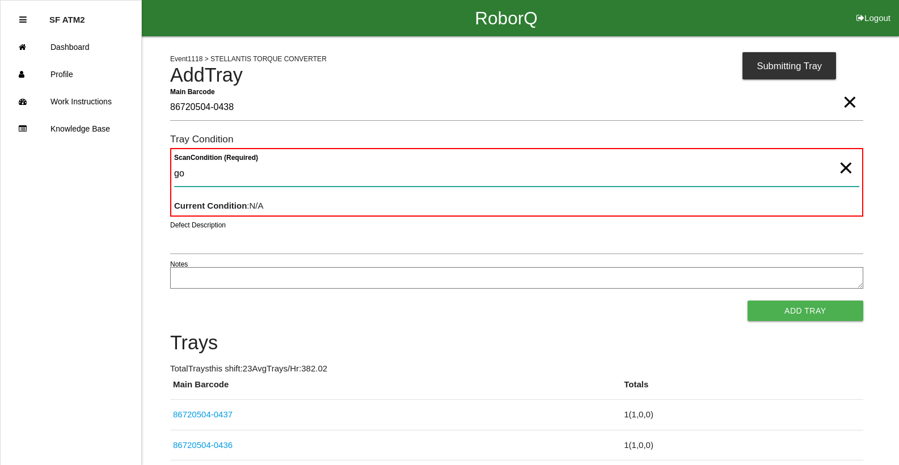
type Condition "goo"
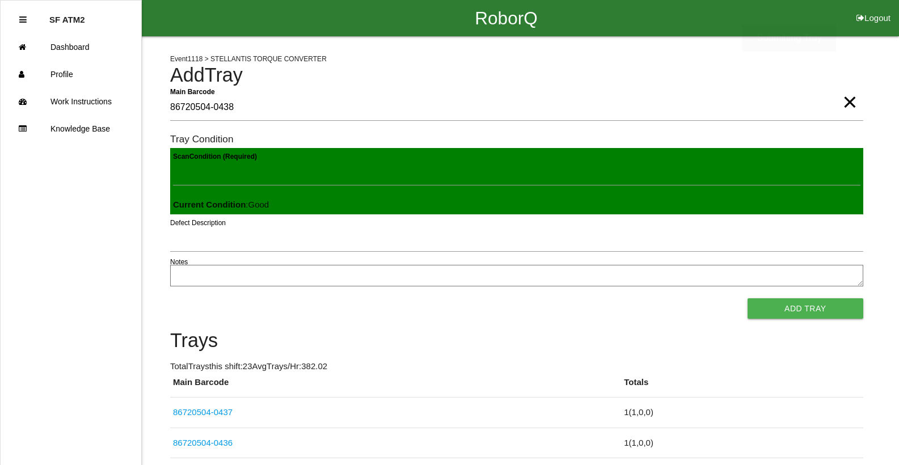
click at [748, 298] on button "Add Tray" at bounding box center [806, 308] width 116 height 20
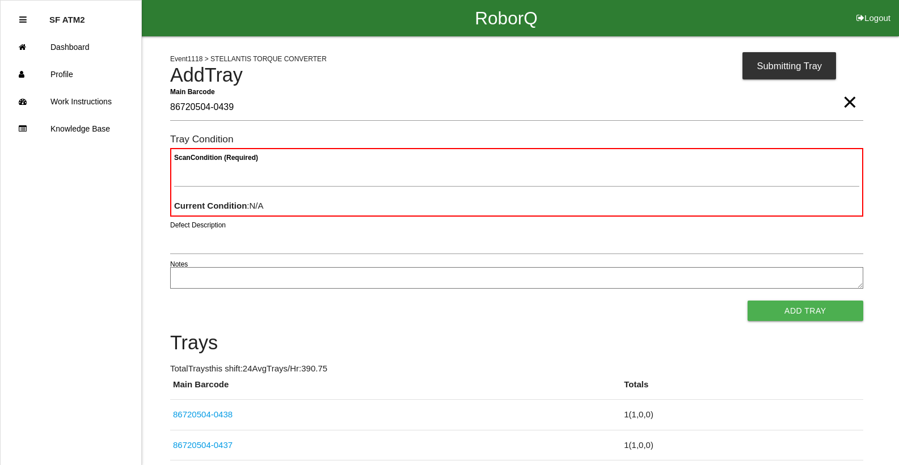
type Barcode "86720504-0439"
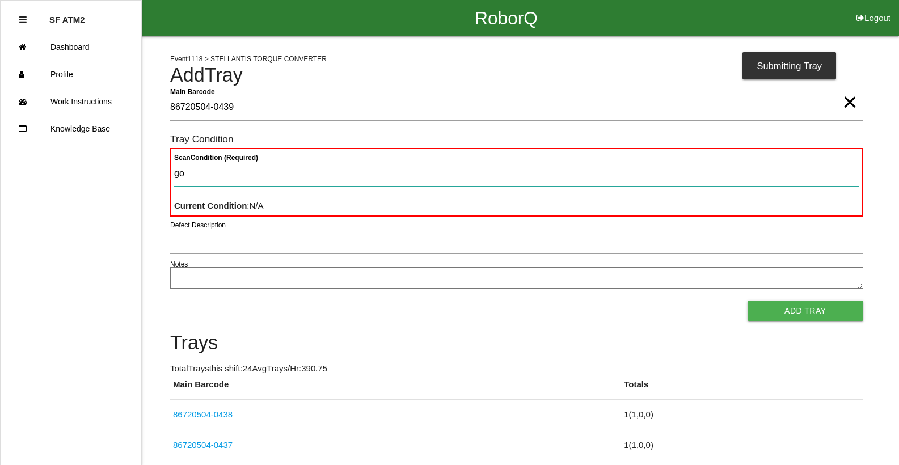
type Condition "goo"
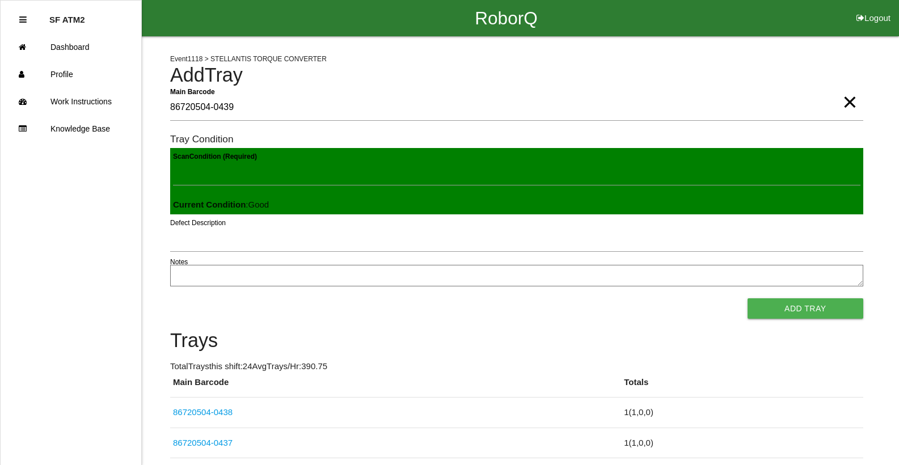
click at [748, 298] on button "Add Tray" at bounding box center [806, 308] width 116 height 20
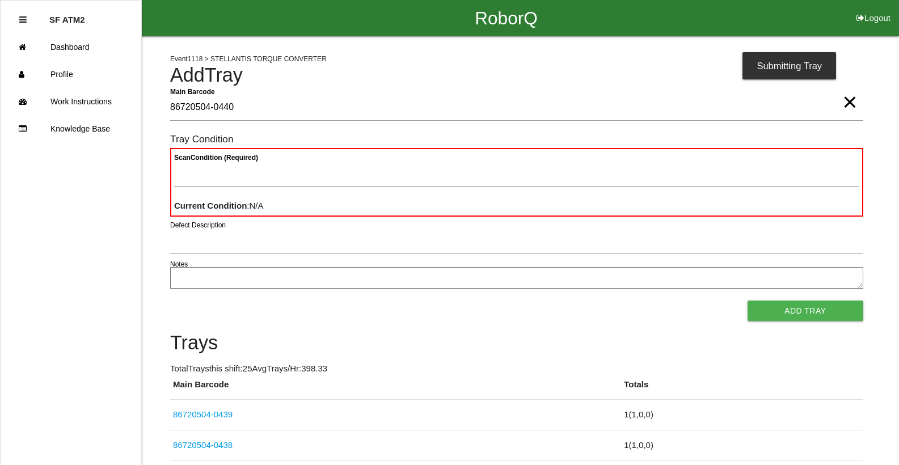
type Barcode "86720504-0440"
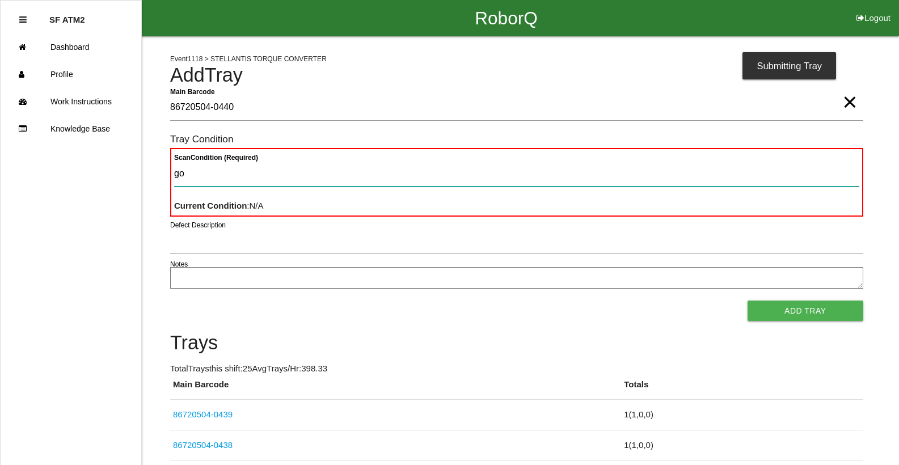
type Condition "goo"
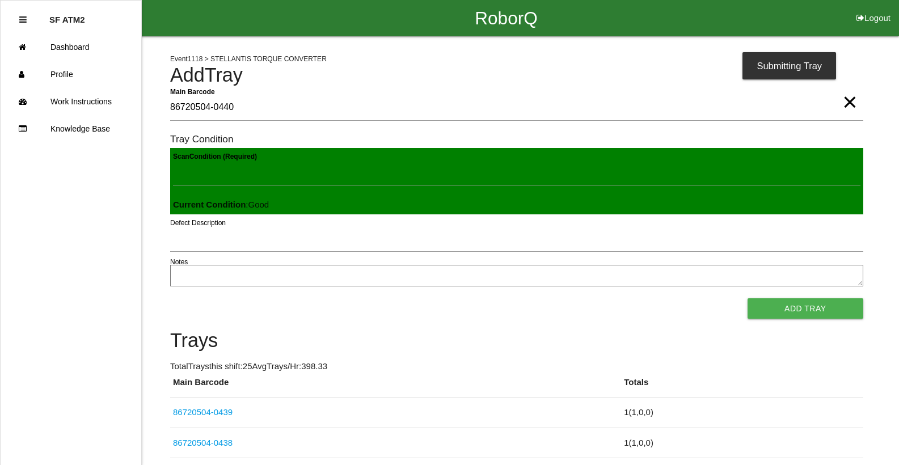
click at [748, 298] on button "Add Tray" at bounding box center [806, 308] width 116 height 20
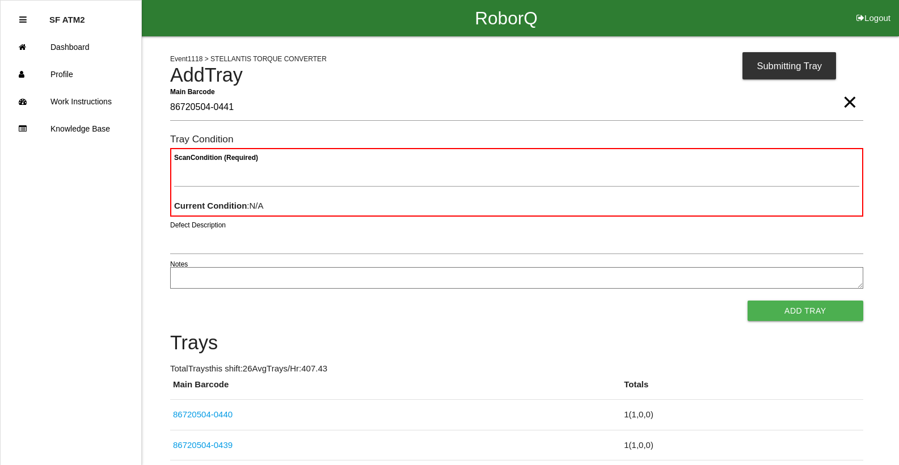
type Barcode "86720504-0441"
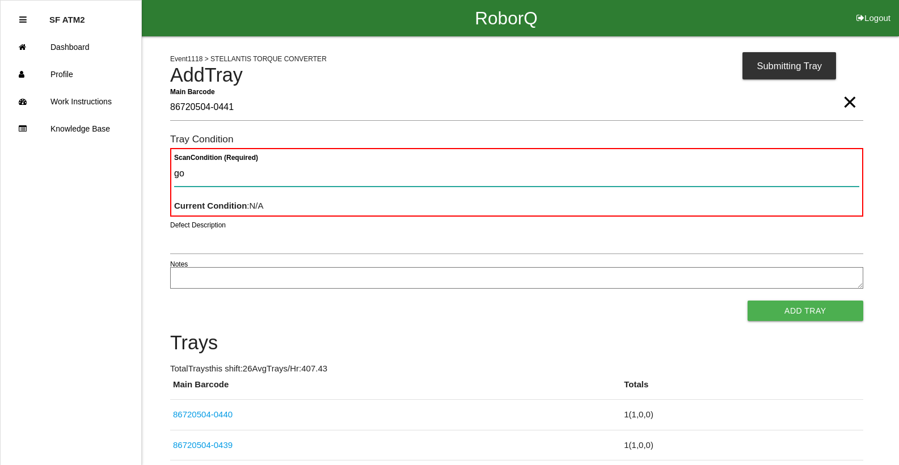
type Condition "goo"
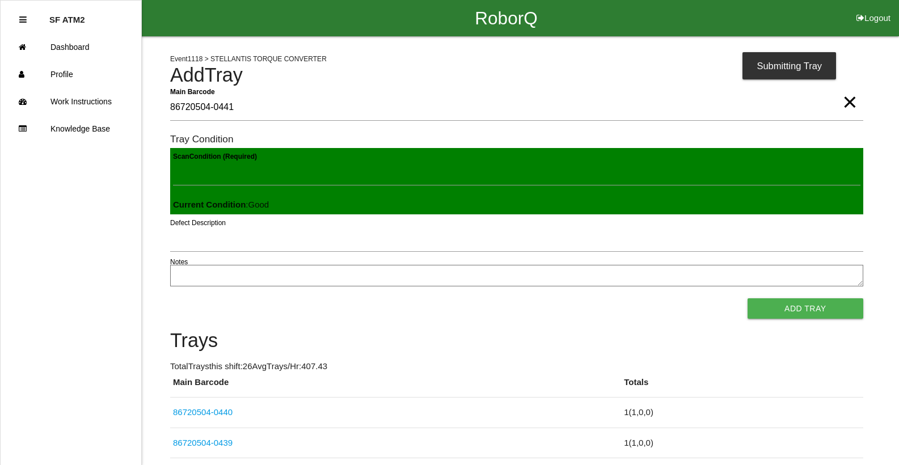
click at [748, 298] on button "Add Tray" at bounding box center [806, 308] width 116 height 20
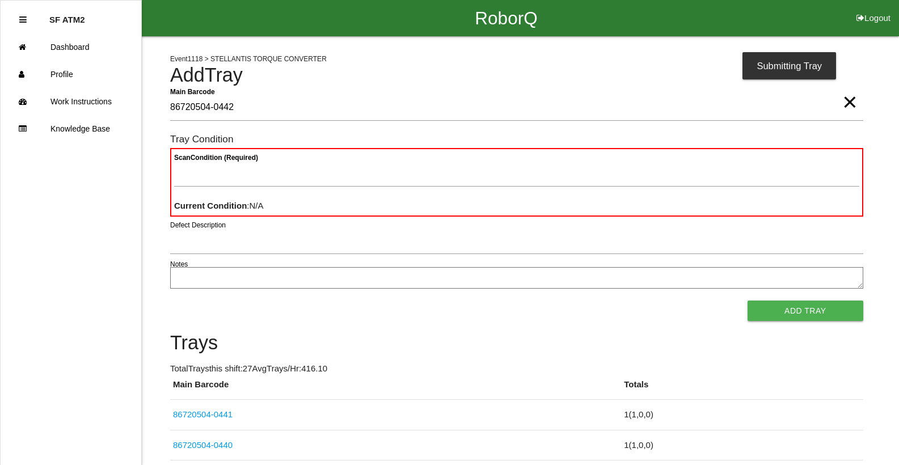
type Barcode "86720504-0442"
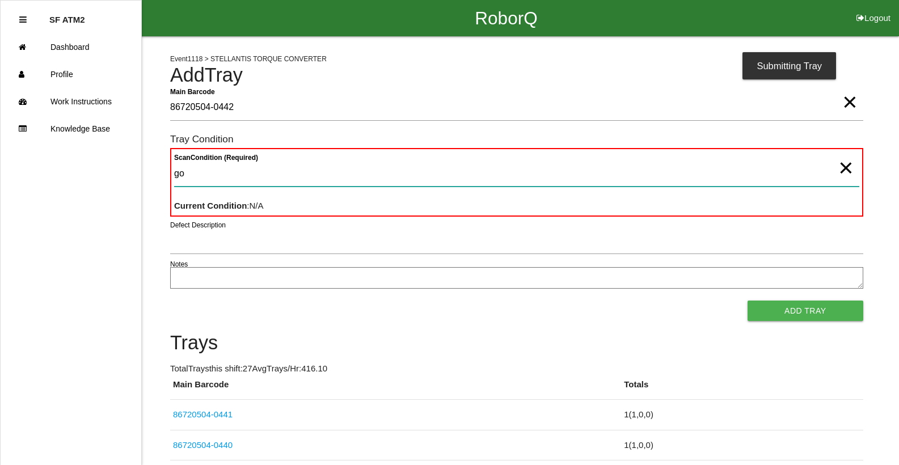
type Condition "goo"
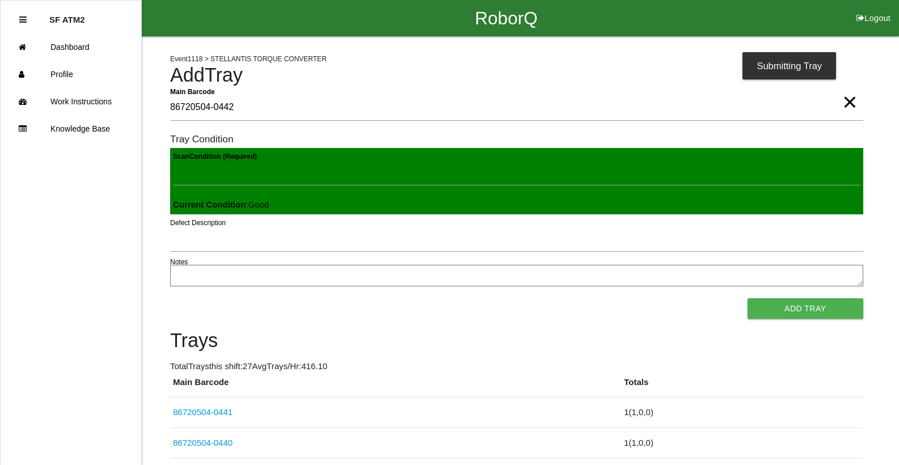
click at [748, 298] on button "Add Tray" at bounding box center [806, 308] width 116 height 20
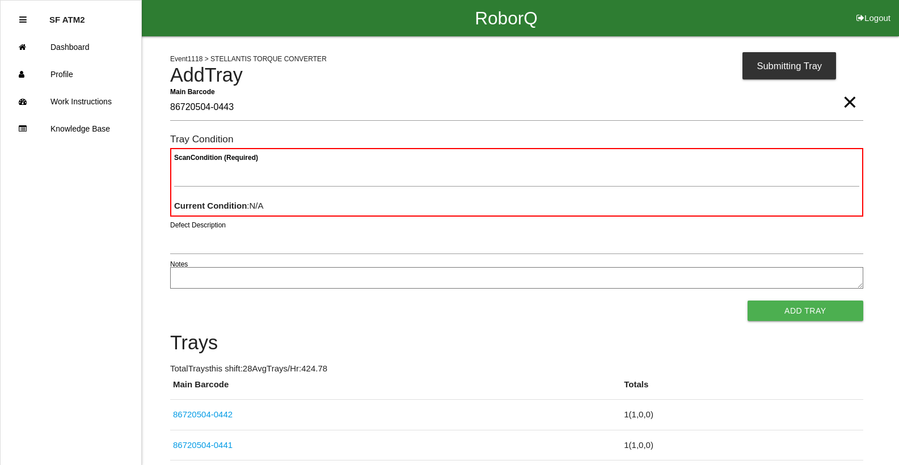
type Barcode "86720504-0443"
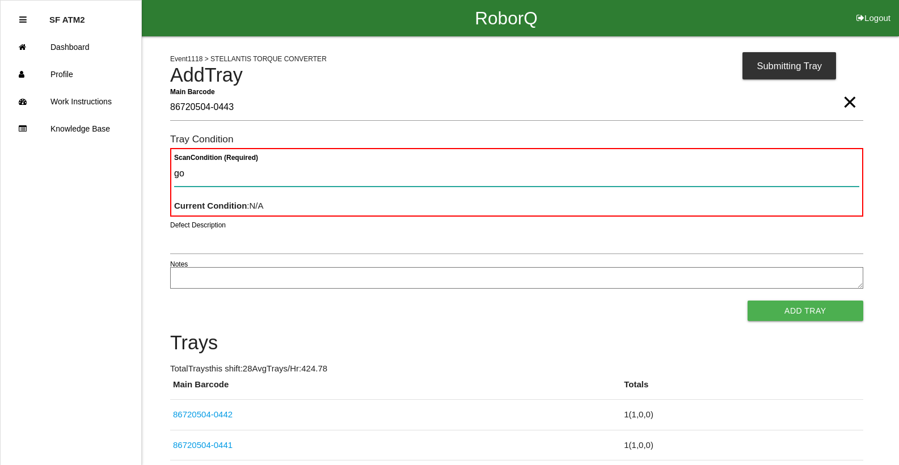
type Condition "goo"
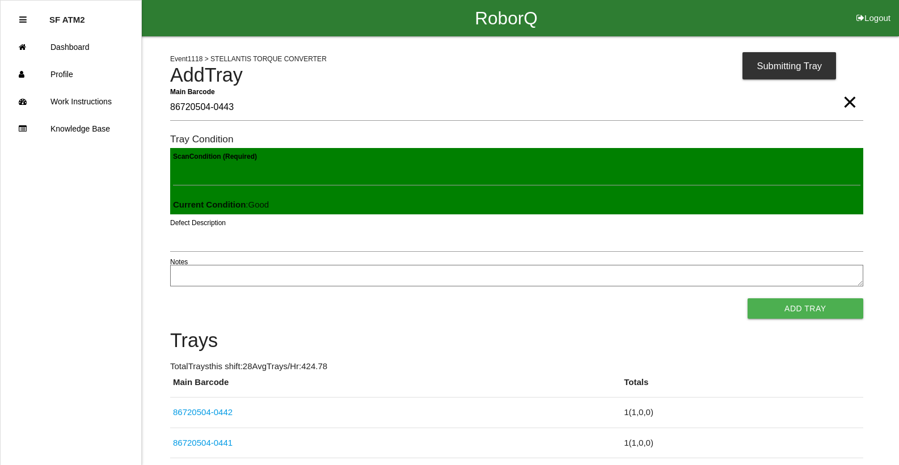
click at [748, 298] on button "Add Tray" at bounding box center [806, 308] width 116 height 20
